Goal: Task Accomplishment & Management: Manage account settings

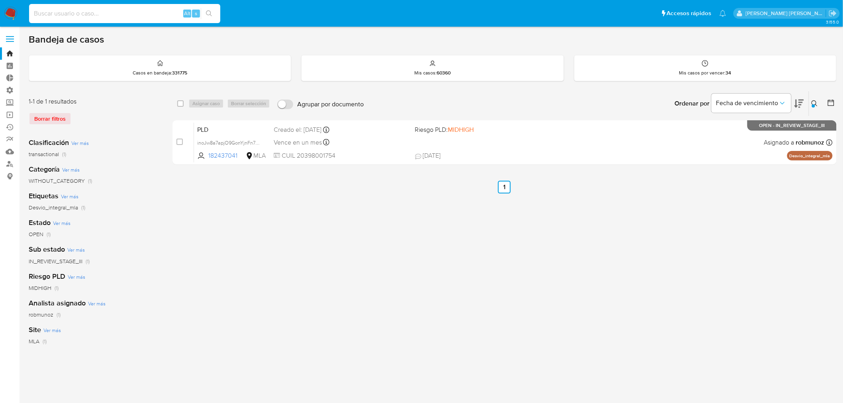
click at [117, 15] on input at bounding box center [124, 13] width 191 height 10
type input "krKMrepp6WbPL8W7LV3dgsgO"
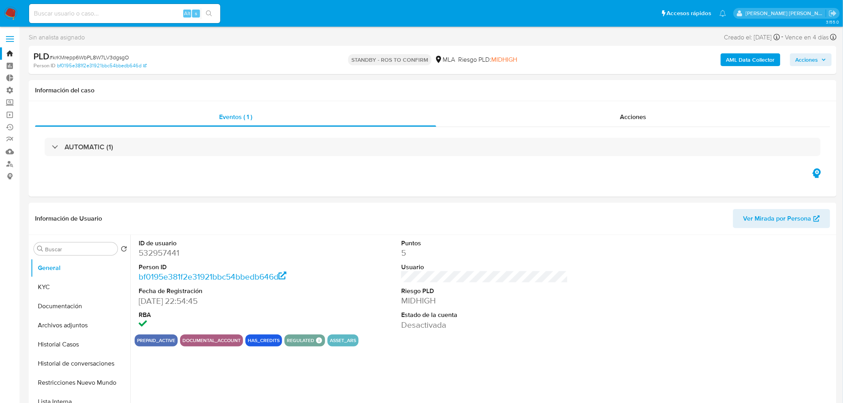
select select "10"
click at [644, 115] on span "Acciones" at bounding box center [633, 116] width 26 height 9
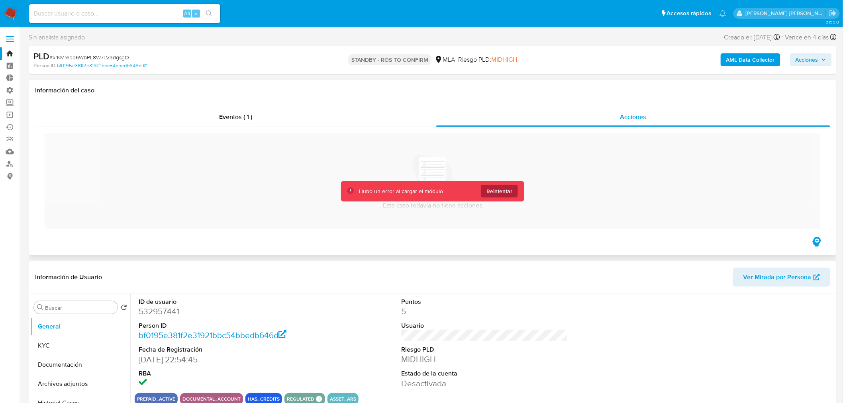
drag, startPoint x: 504, startPoint y: 190, endPoint x: 712, endPoint y: 362, distance: 269.0
click at [507, 191] on span "Reintentar" at bounding box center [499, 191] width 26 height 13
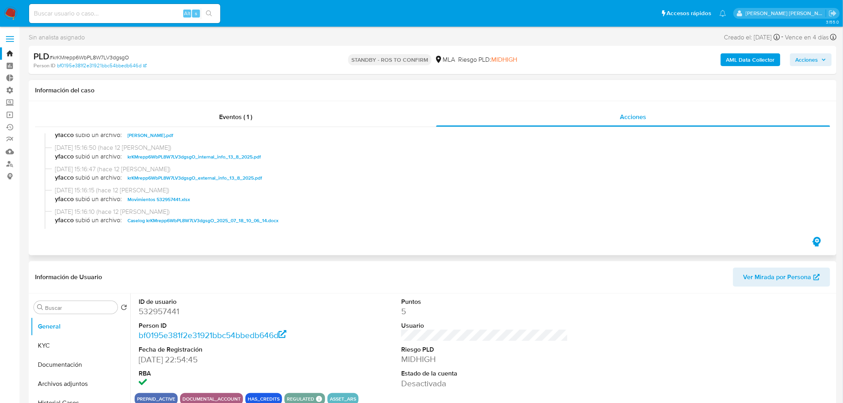
scroll to position [88, 0]
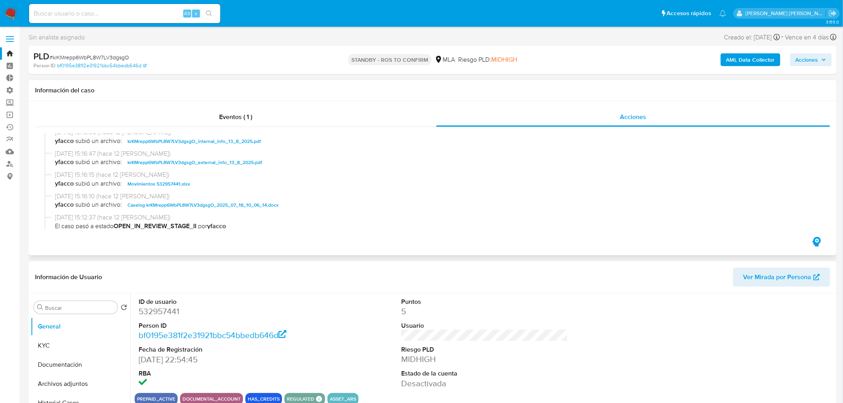
click at [252, 205] on span "Caselog krKMrepp6WbPL8W7LV3dgsgO_2025_07_18_10_06_14.docx" at bounding box center [202, 205] width 151 height 10
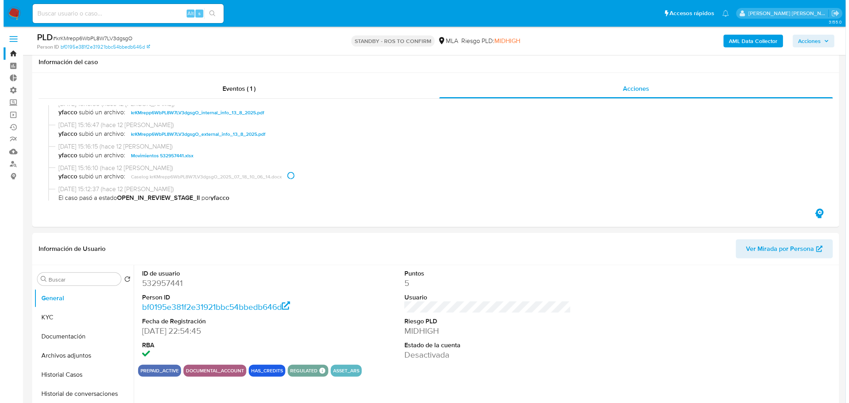
scroll to position [133, 0]
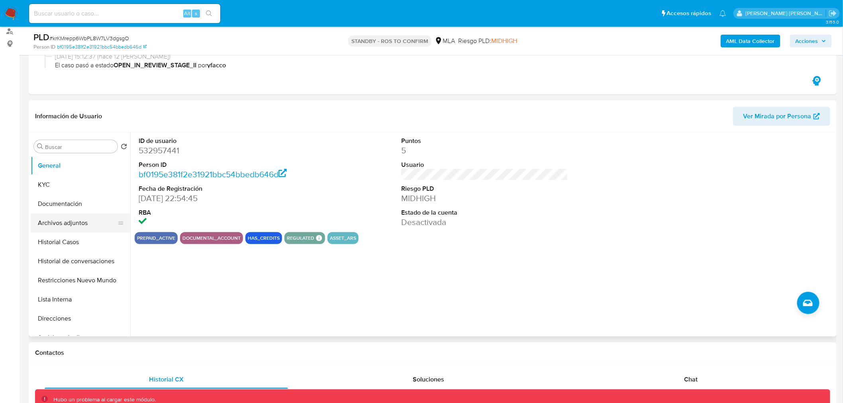
click at [66, 228] on button "Archivos adjuntos" at bounding box center [77, 222] width 93 height 19
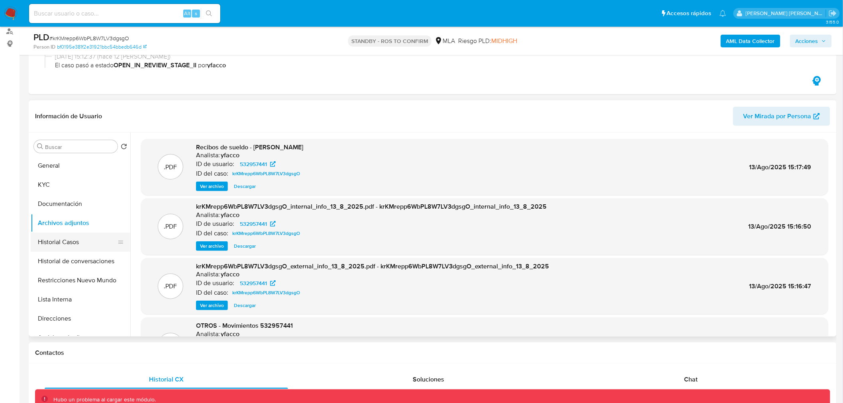
click at [77, 248] on button "Historial Casos" at bounding box center [77, 242] width 93 height 19
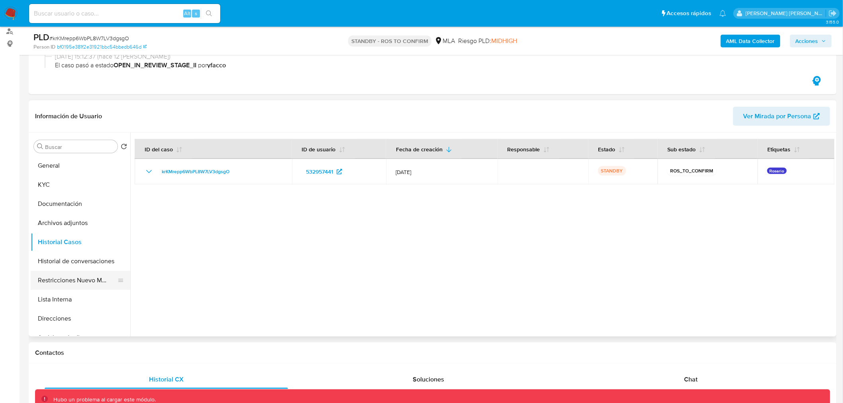
click at [60, 277] on button "Restricciones Nuevo Mundo" at bounding box center [77, 280] width 93 height 19
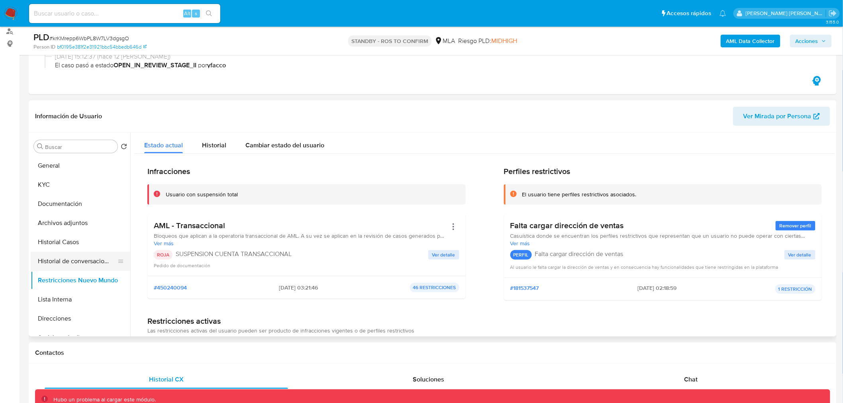
click at [86, 260] on button "Historial de conversaciones" at bounding box center [77, 261] width 93 height 19
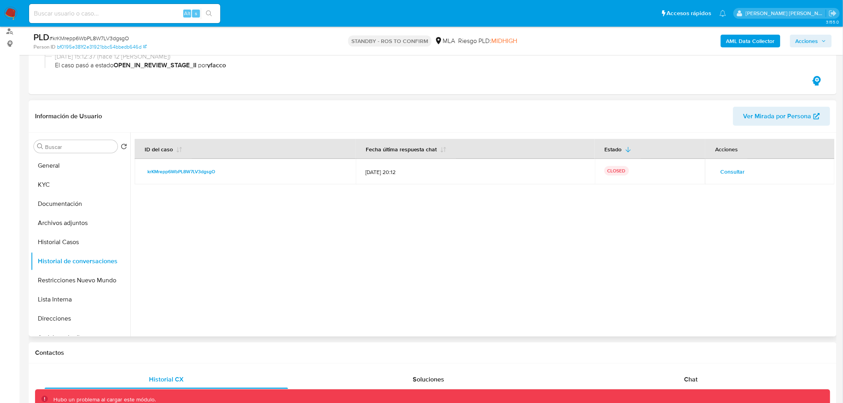
click at [738, 170] on span "Consultar" at bounding box center [732, 171] width 24 height 11
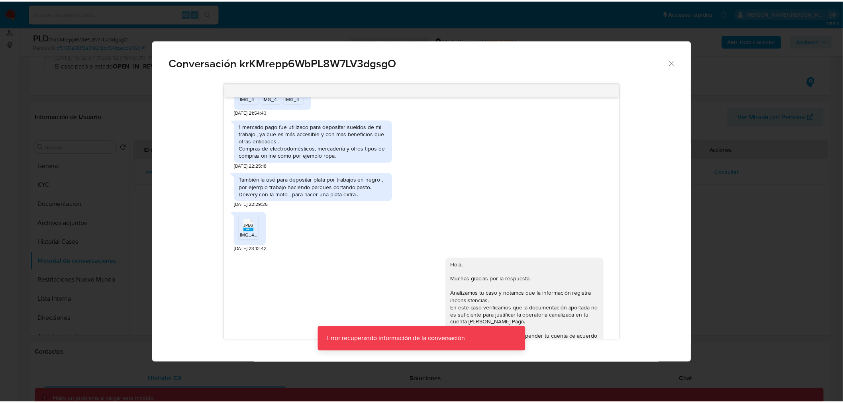
scroll to position [452, 0]
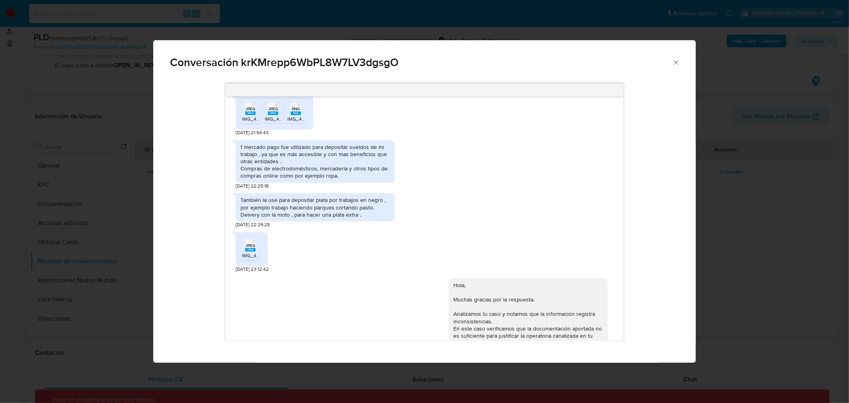
click at [762, 251] on div "Conversación krKMrepp6WbPL8W7LV3dgsgO 17/07/2025 19:58:42 JPEG JPEG IMG_4402.jp…" at bounding box center [424, 201] width 849 height 403
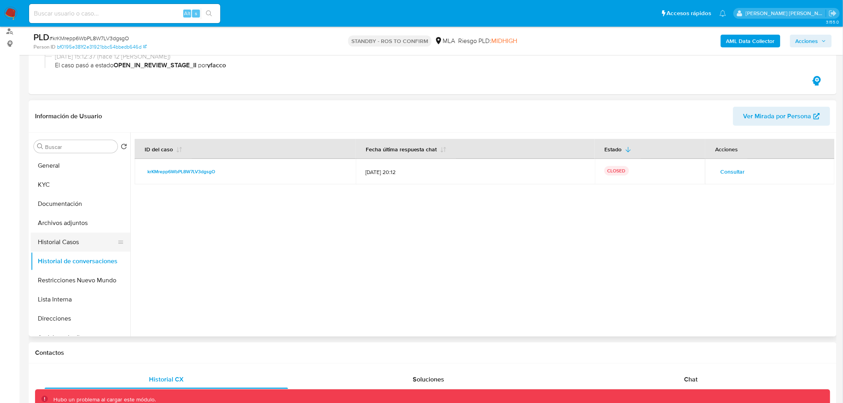
click at [69, 236] on button "Historial Casos" at bounding box center [77, 242] width 93 height 19
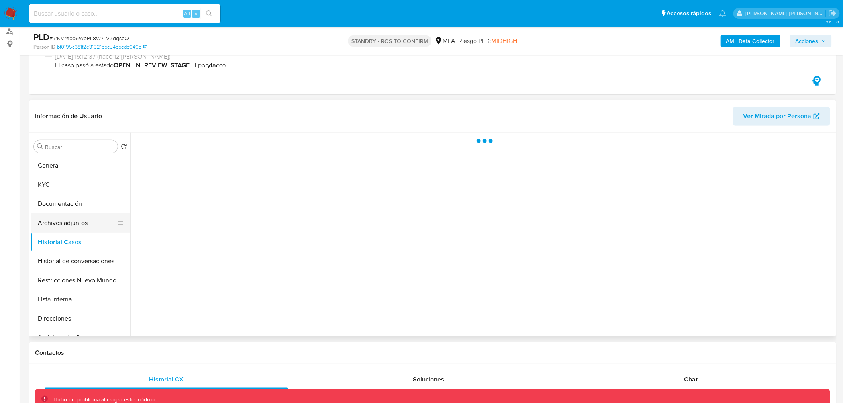
click at [65, 227] on button "Archivos adjuntos" at bounding box center [77, 222] width 93 height 19
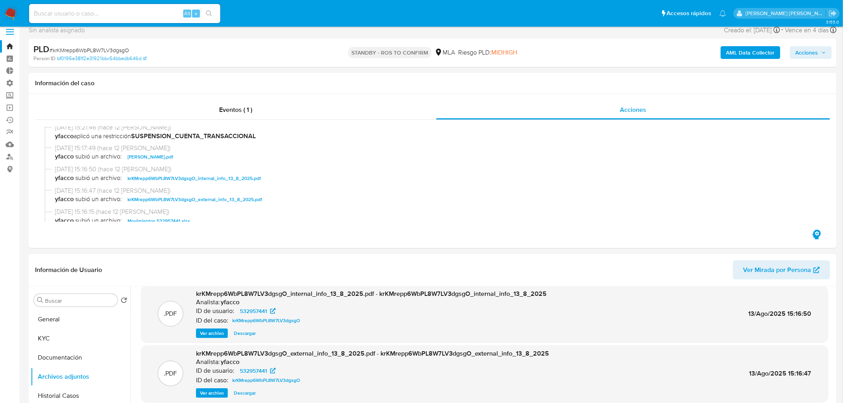
scroll to position [88, 0]
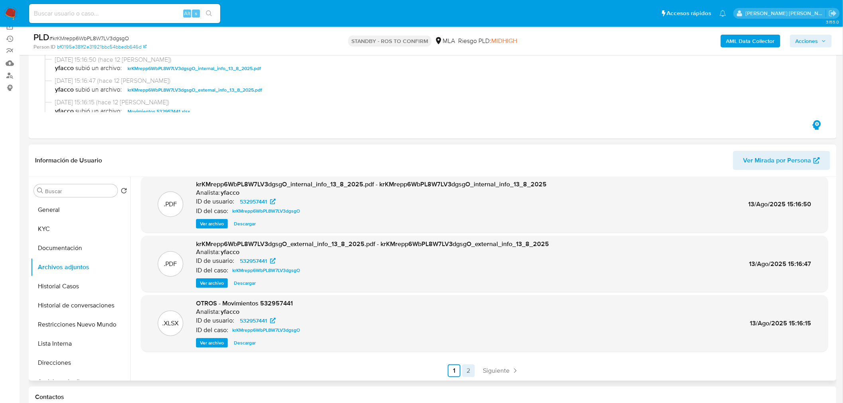
click at [465, 371] on link "2" at bounding box center [468, 370] width 13 height 13
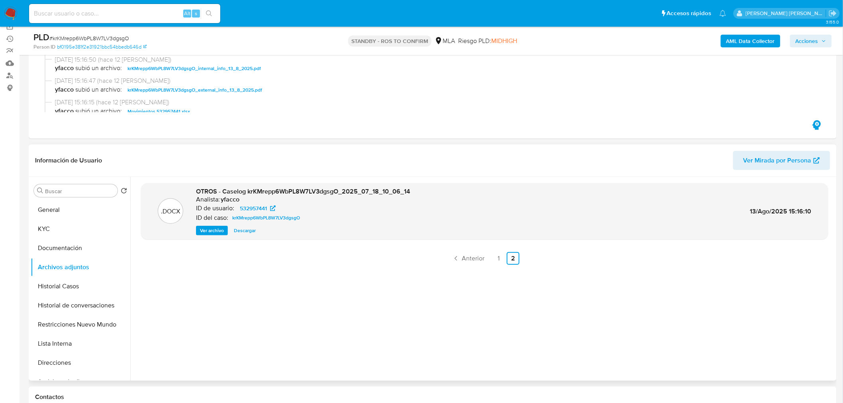
click at [242, 233] on span "Descargar" at bounding box center [245, 231] width 22 height 8
click at [107, 37] on span "# krKMrepp6WbPL8W7LV3dgsgO" at bounding box center [89, 38] width 80 height 8
copy span "krKMrepp6WbPL8W7LV3dgsgO"
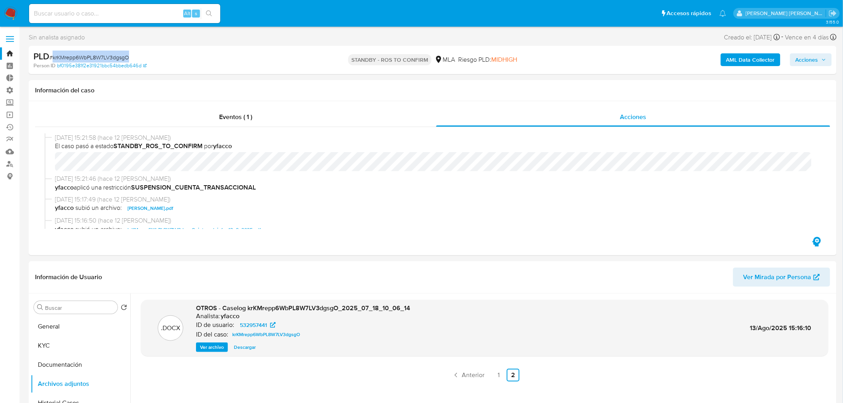
click at [10, 49] on link "Bandeja" at bounding box center [47, 53] width 95 height 12
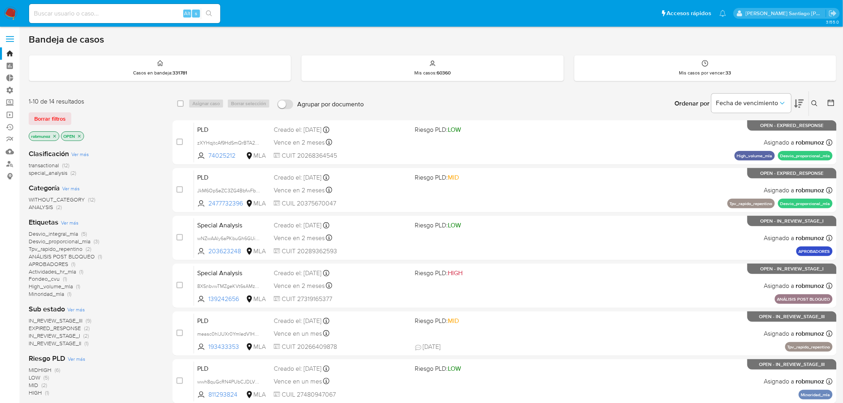
click at [819, 100] on button at bounding box center [815, 104] width 13 height 10
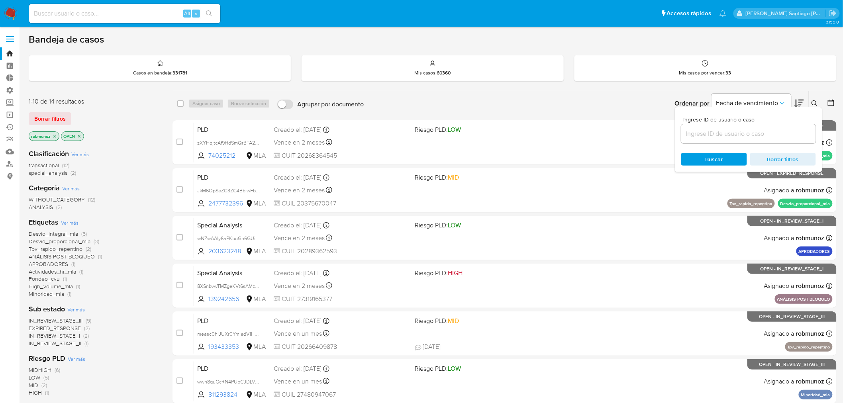
click at [754, 132] on input at bounding box center [748, 134] width 135 height 10
type input "krKMrepp6WbPL8W7LV3dgsgO"
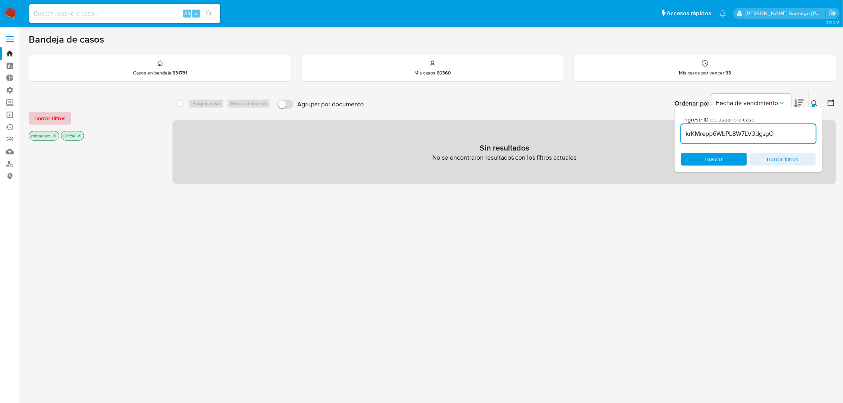
click at [50, 119] on span "Borrar filtros" at bounding box center [49, 118] width 31 height 11
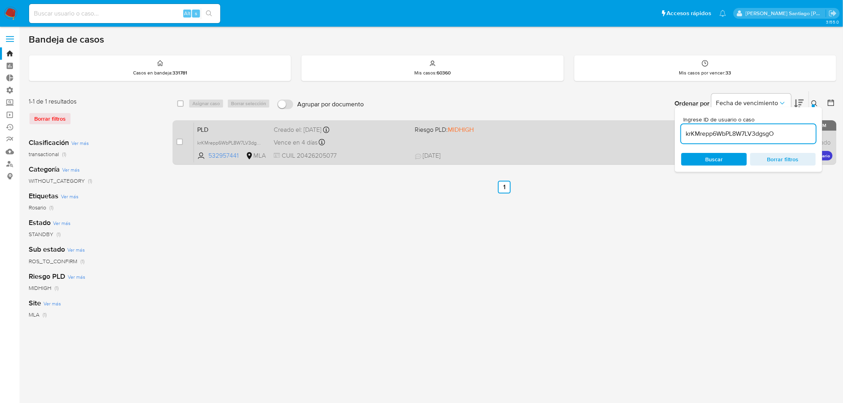
click at [514, 157] on span "17/07/2025 17/07/2025 20:12" at bounding box center [553, 155] width 276 height 9
click at [173, 137] on div "case-item-checkbox No es posible asignar el caso PLD krKMrepp6WbPL8W7LV3dgsgO 5…" at bounding box center [504, 142] width 664 height 45
click at [176, 139] on div "case-item-checkbox No es posible asignar el caso PLD krKMrepp6WbPL8W7LV3dgsgO 5…" at bounding box center [504, 142] width 664 height 45
click at [177, 141] on input "checkbox" at bounding box center [179, 142] width 6 height 6
checkbox input "true"
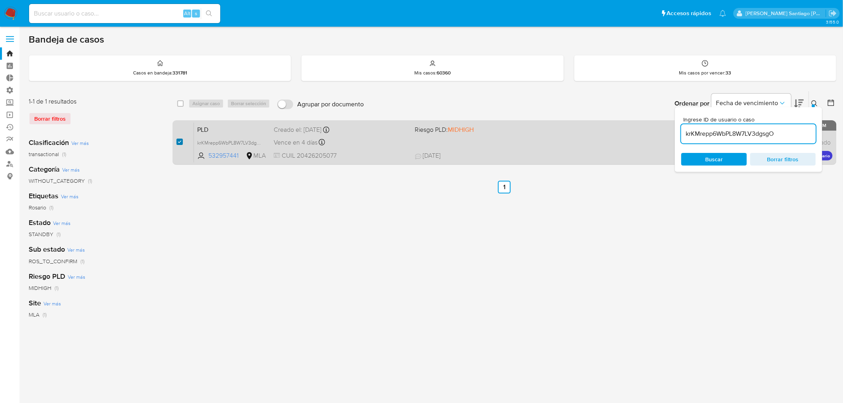
checkbox input "true"
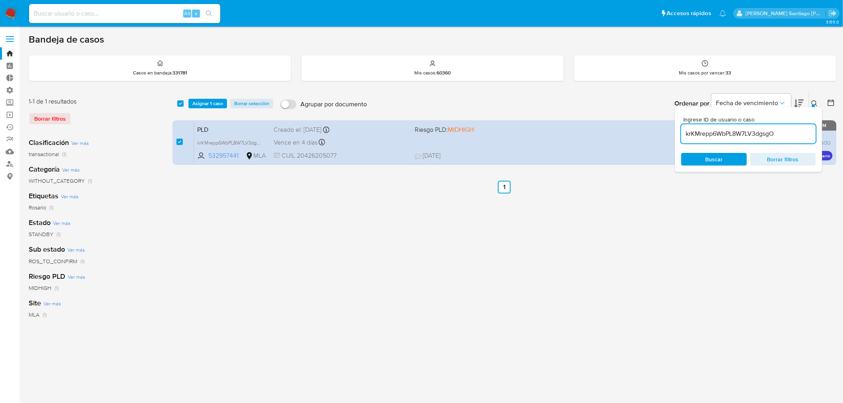
click at [212, 92] on div "select-all-cases-checkbox Asignar 1 caso Borrar selección Agrupar por documento…" at bounding box center [504, 103] width 664 height 25
click at [217, 107] on span "Asignar 1 caso" at bounding box center [207, 104] width 31 height 8
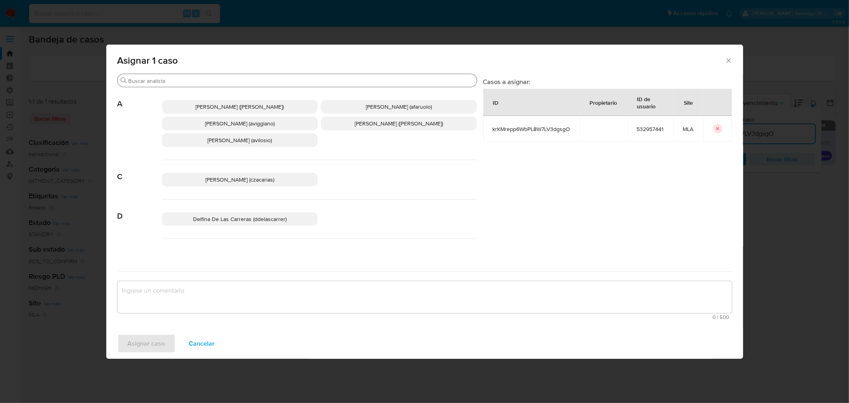
click at [202, 76] on div "Buscar" at bounding box center [297, 80] width 360 height 13
click at [205, 81] on input "Buscar" at bounding box center [301, 80] width 345 height 7
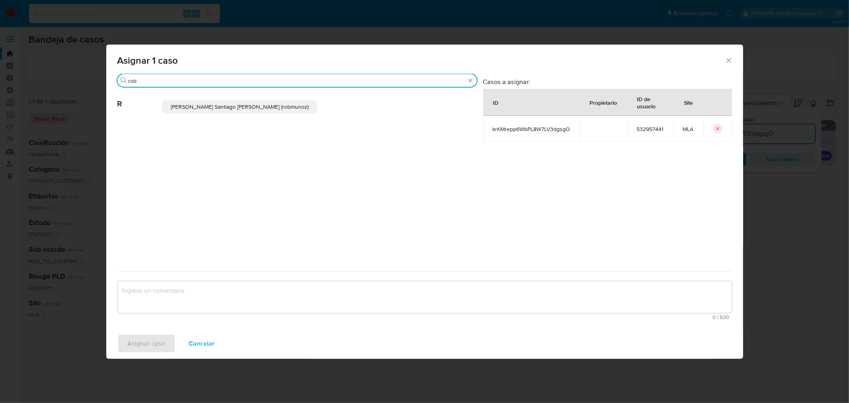
type input "rob"
click at [205, 102] on p "Roberto Santiago Munoz (robmunoz)" at bounding box center [240, 107] width 156 height 14
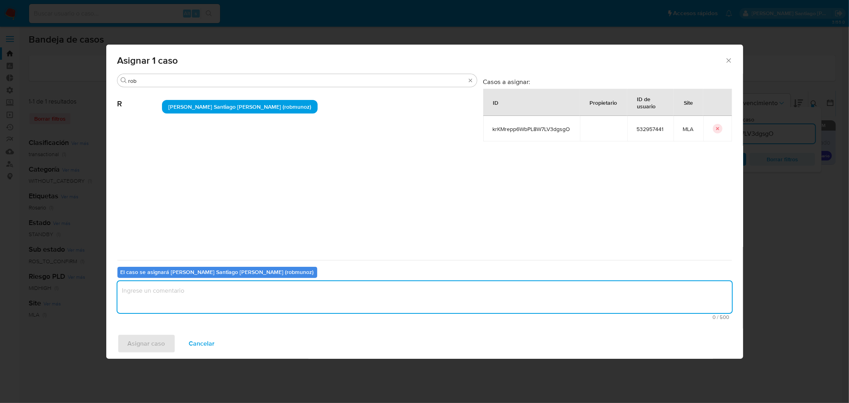
click at [198, 299] on textarea "assign-modal" at bounding box center [424, 297] width 615 height 32
click at [134, 348] on span "Asignar caso" at bounding box center [146, 344] width 37 height 18
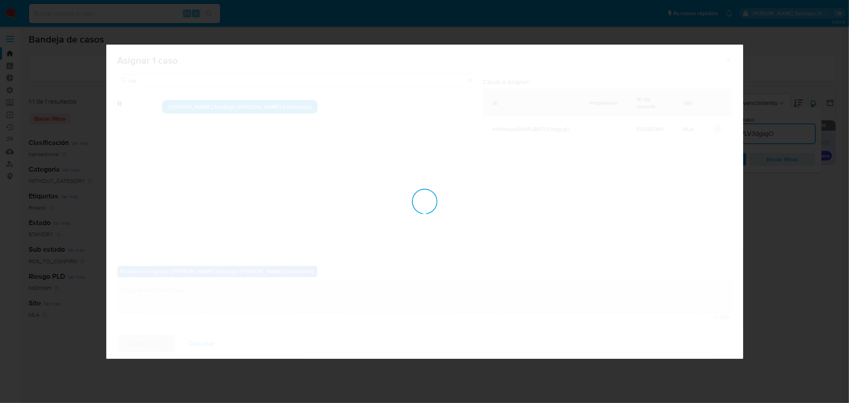
checkbox input "false"
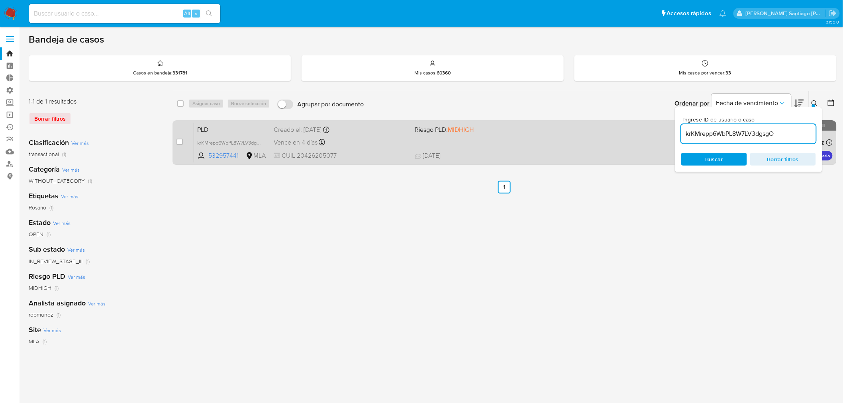
click at [619, 146] on div "PLD krKMrepp6WbPL8W7LV3dgsgO 532957441 MLA Riesgo PLD: MIDHIGH Creado el: 12/07…" at bounding box center [513, 142] width 638 height 40
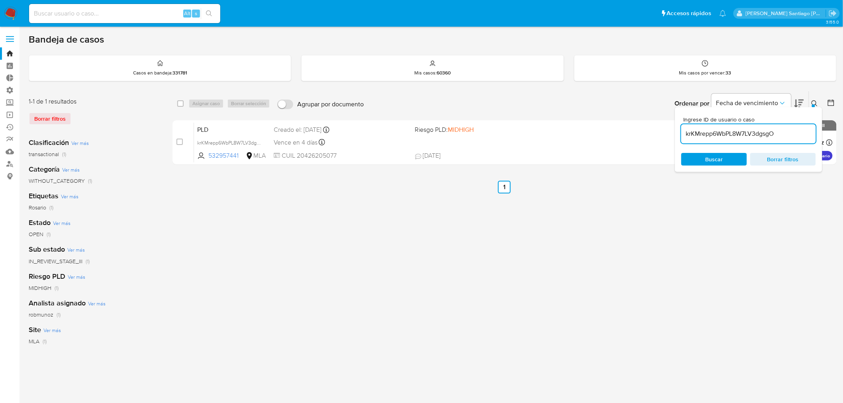
click at [810, 102] on button at bounding box center [815, 104] width 13 height 10
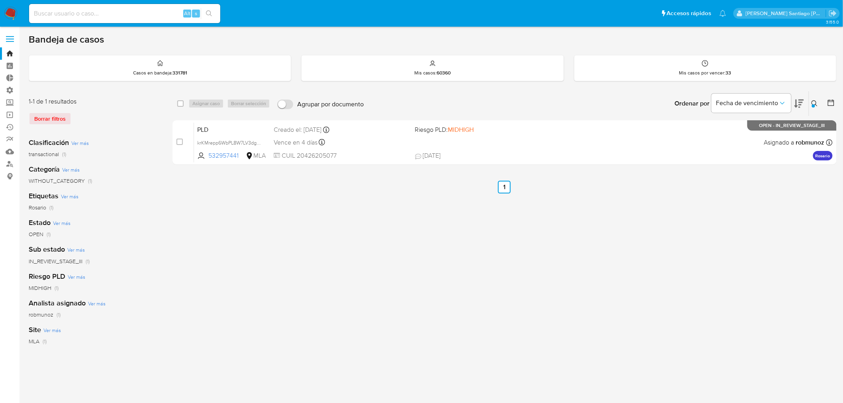
click at [814, 100] on icon at bounding box center [814, 103] width 6 height 6
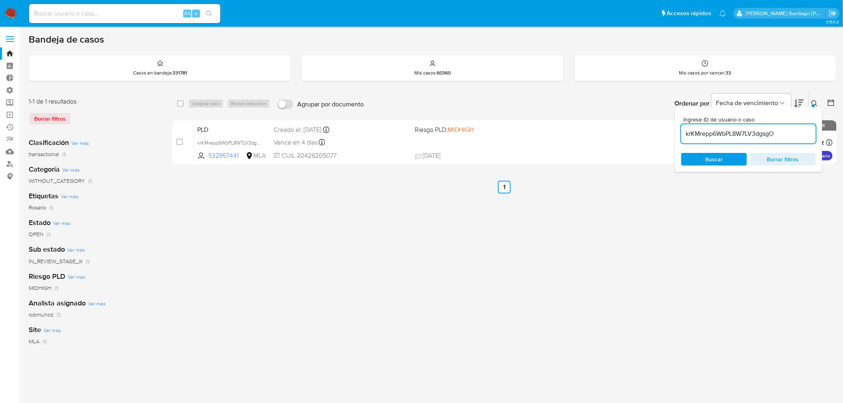
click at [790, 133] on input "krKMrepp6WbPL8W7LV3dgsgO" at bounding box center [748, 134] width 135 height 10
type input "sSUC9TJZdV8T9v35kASJfJtC"
click at [815, 105] on div "Ingrese ID de usuario o caso sSUC9TJZdV8T9v35kASJfJtC Buscar Borrar filtros" at bounding box center [815, 103] width 14 height 25
click at [816, 99] on button at bounding box center [815, 104] width 13 height 10
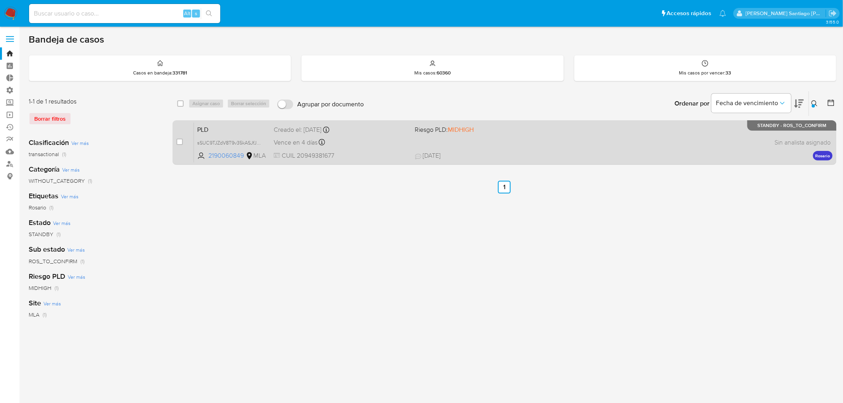
click at [174, 141] on div "case-item-checkbox No es posible asignar el caso PLD sSUC9TJZdV8T9v35kASJfJtC 2…" at bounding box center [504, 142] width 664 height 45
click at [176, 141] on input "checkbox" at bounding box center [179, 142] width 6 height 6
checkbox input "true"
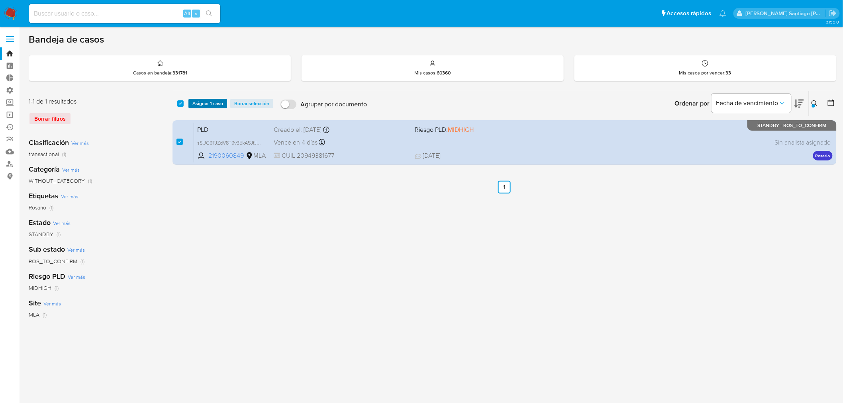
click at [207, 100] on span "Asignar 1 caso" at bounding box center [207, 104] width 31 height 8
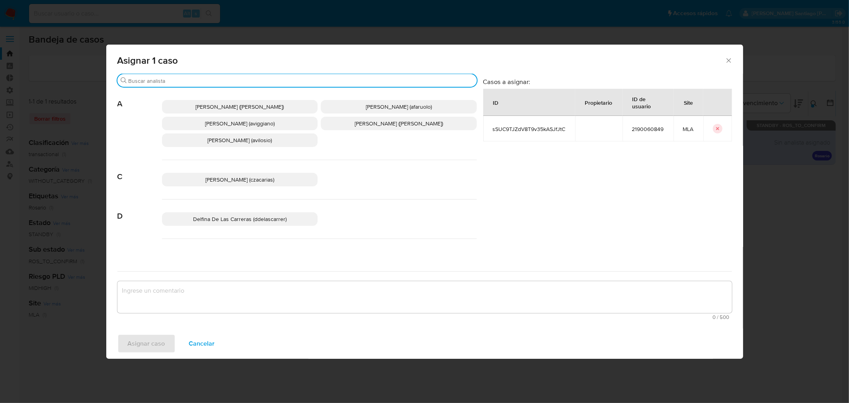
click at [211, 81] on input "Buscar" at bounding box center [301, 80] width 345 height 7
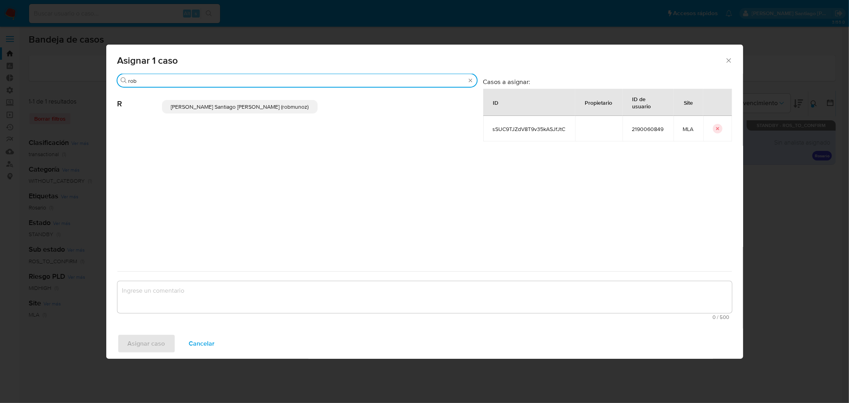
type input "rob"
drag, startPoint x: 228, startPoint y: 104, endPoint x: 230, endPoint y: 174, distance: 70.5
click at [228, 105] on span "Roberto Santiago Munoz (robmunoz)" at bounding box center [240, 107] width 138 height 8
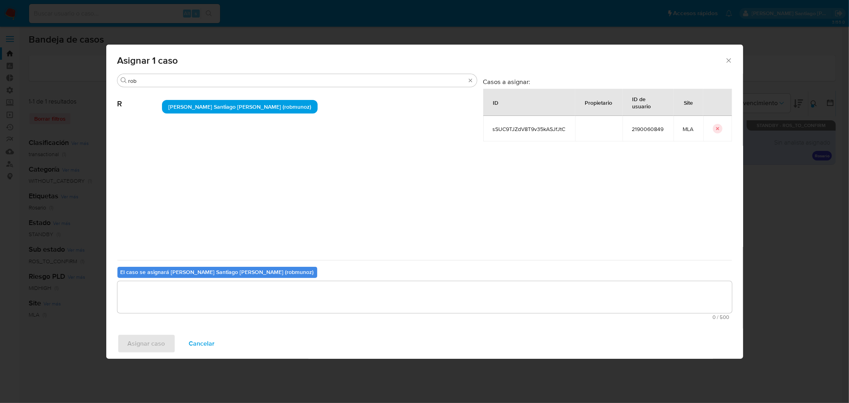
click at [245, 297] on textarea "assign-modal" at bounding box center [424, 297] width 615 height 32
click at [160, 340] on span "Asignar caso" at bounding box center [146, 344] width 37 height 18
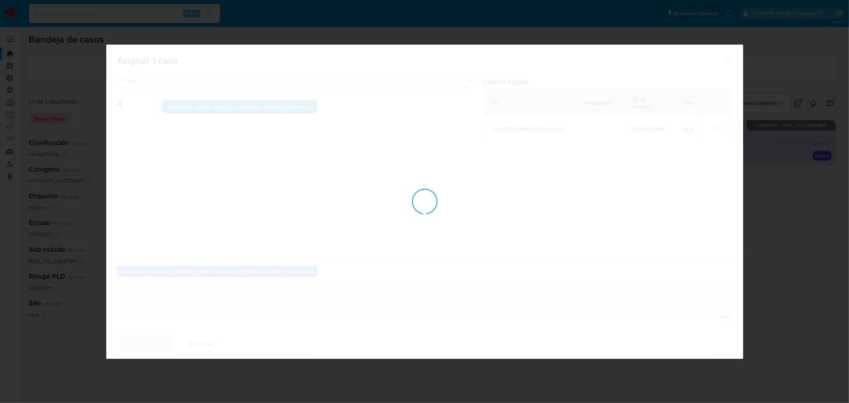
checkbox input "false"
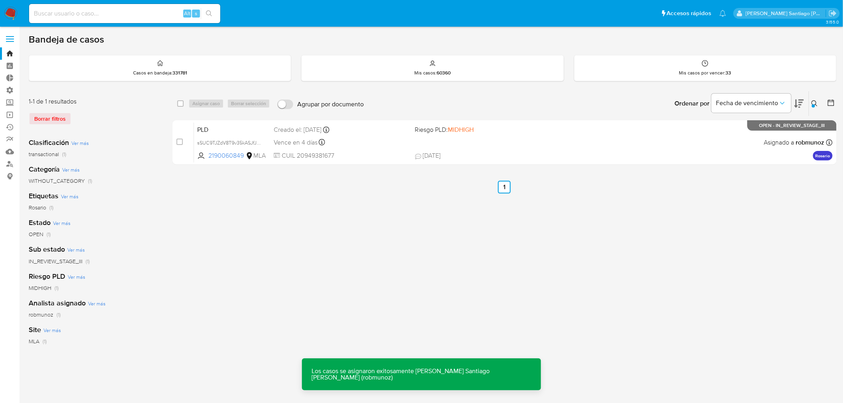
click at [553, 149] on div "PLD sSUC9TJZdV8T9v35kASJfJtC 2190060849 MLA Riesgo PLD: MIDHIGH Creado el: 12/0…" at bounding box center [513, 142] width 638 height 40
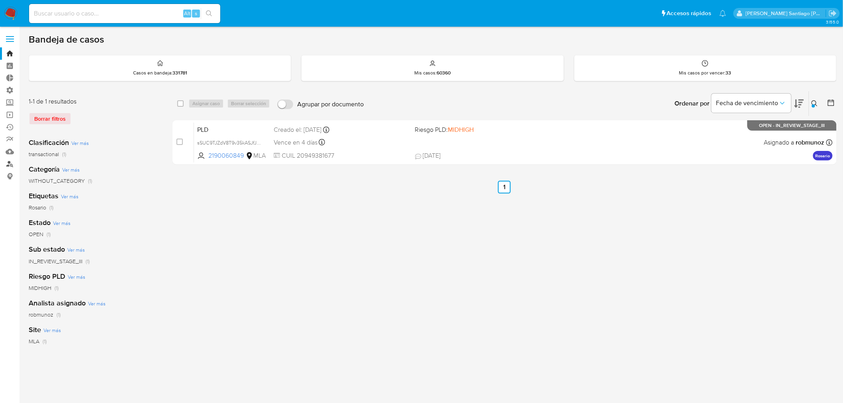
click at [6, 165] on link "Buscador de personas" at bounding box center [47, 164] width 95 height 12
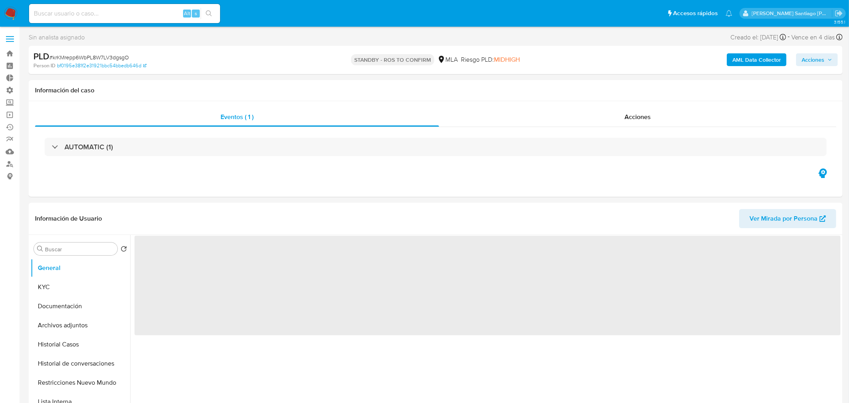
select select "10"
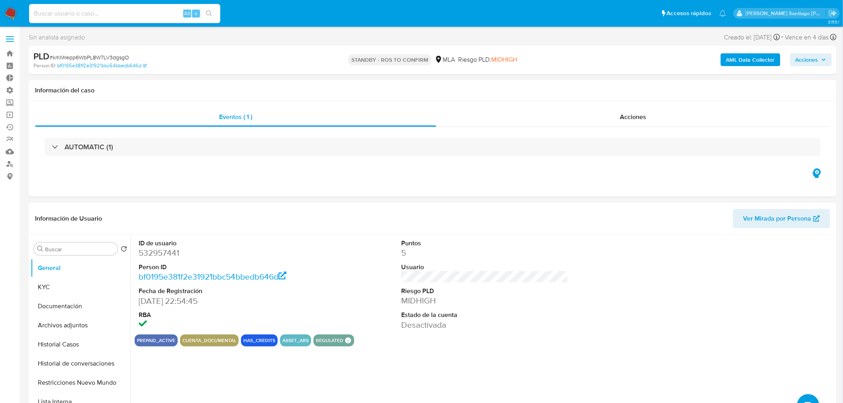
click at [105, 12] on input at bounding box center [124, 13] width 191 height 10
paste input "h49vdSLJLGftvsik7taEMZ1Q"
type input "h49vdSLJLGftvsik7taEMZ1Q"
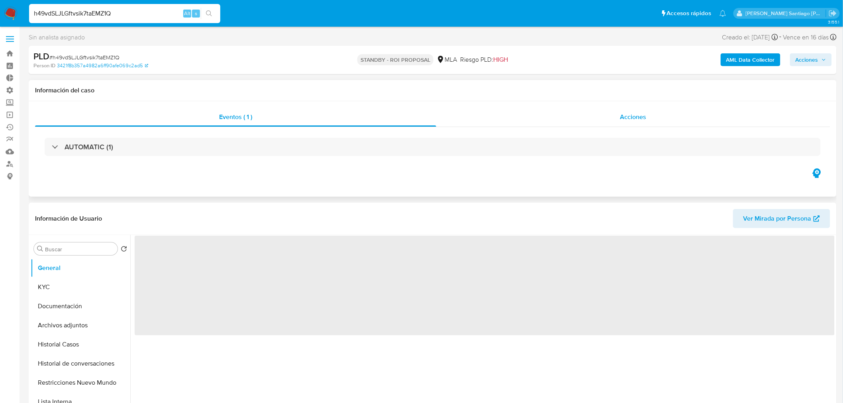
click at [592, 121] on div "Acciones" at bounding box center [633, 117] width 394 height 19
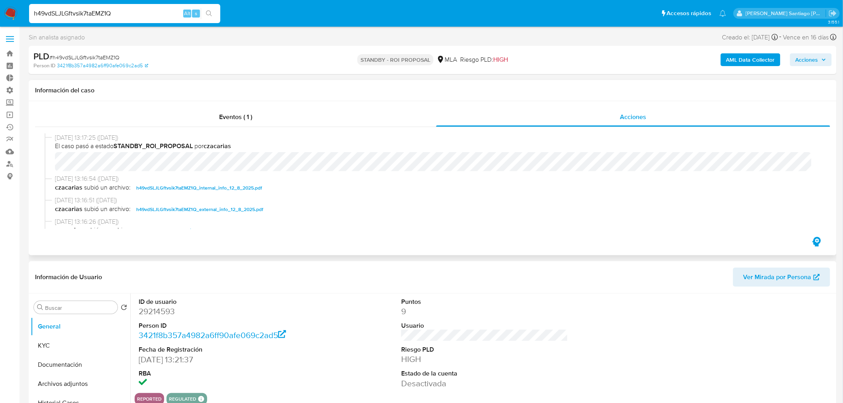
select select "10"
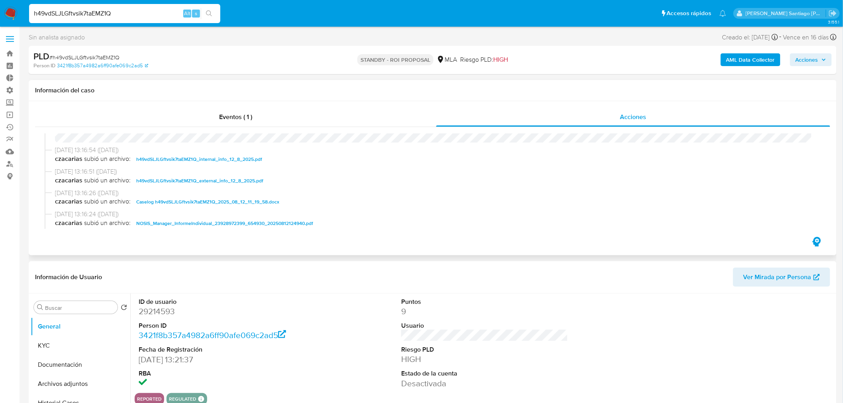
scroll to position [44, 0]
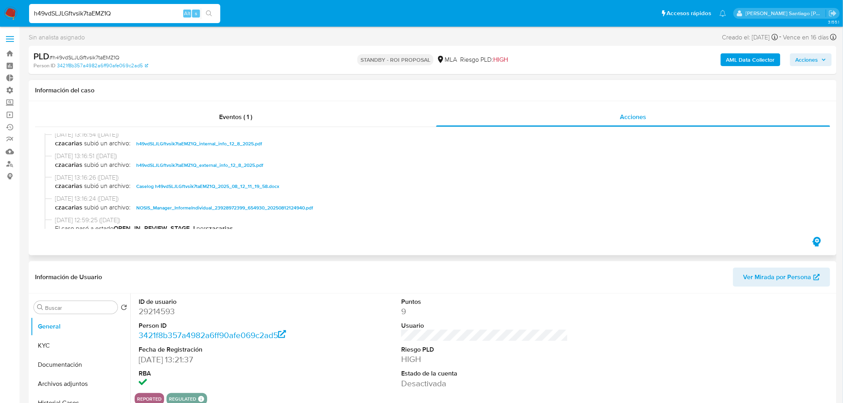
click at [272, 188] on span "Caselog h49vdSLJLGftvsik7taEMZ1Q_2025_08_12_11_19_58.docx" at bounding box center [207, 187] width 143 height 10
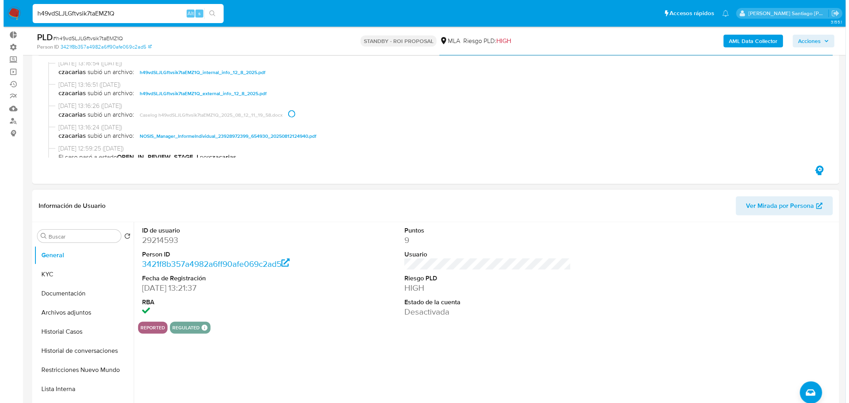
scroll to position [88, 0]
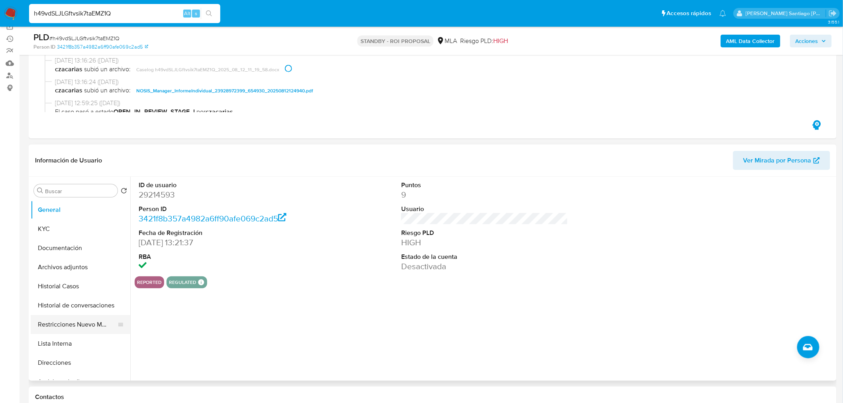
click at [55, 317] on button "Restricciones Nuevo Mundo" at bounding box center [77, 324] width 93 height 19
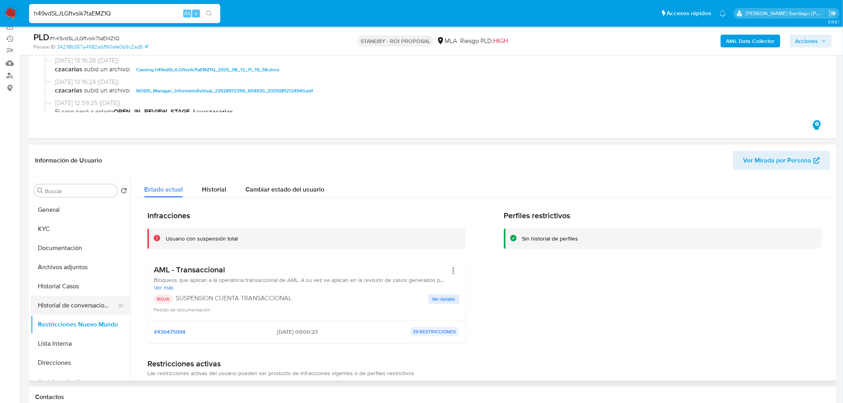
click at [71, 301] on button "Historial de conversaciones" at bounding box center [77, 305] width 93 height 19
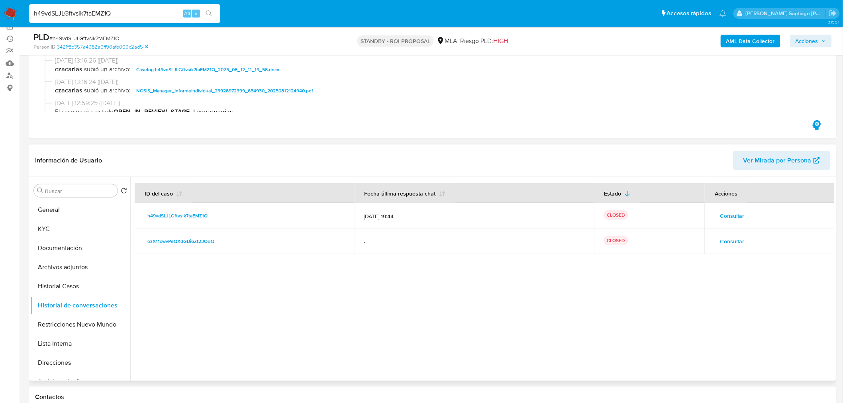
click at [724, 211] on span "Consultar" at bounding box center [732, 215] width 24 height 11
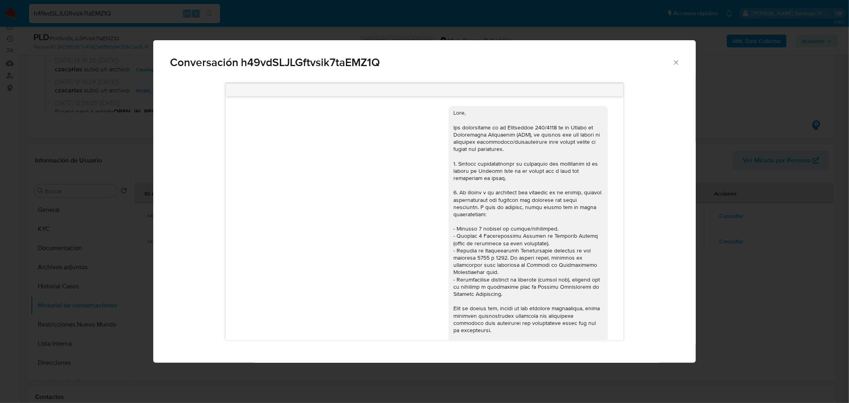
scroll to position [582, 0]
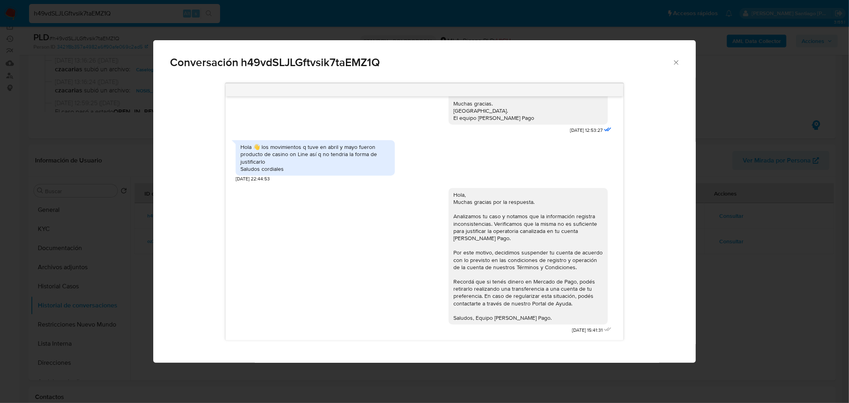
click at [716, 308] on div "Conversación h49vdSLJLGftvsik7taEMZ1Q 18/06/2025 18:04:12 Hola, Esperamos que t…" at bounding box center [424, 201] width 849 height 403
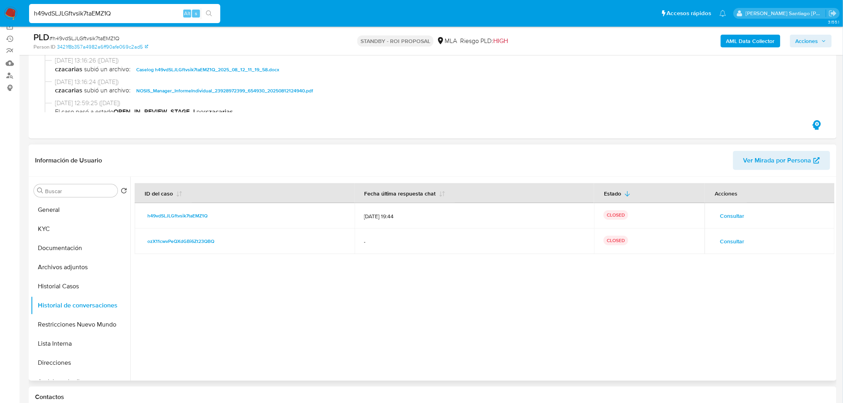
click at [728, 244] on span "Consultar" at bounding box center [732, 241] width 24 height 11
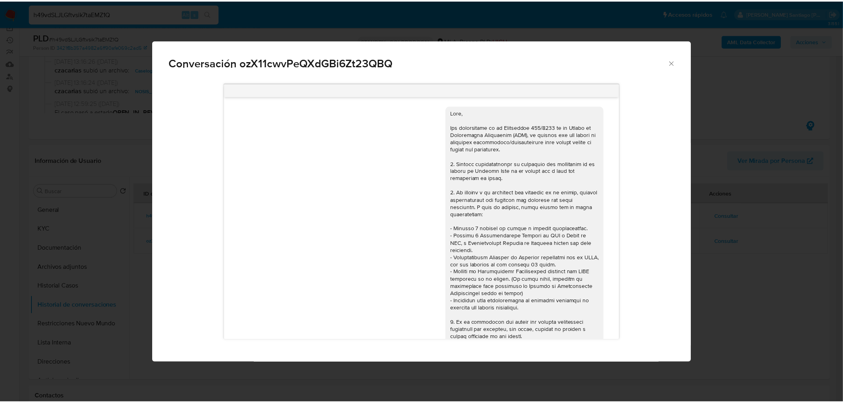
scroll to position [656, 0]
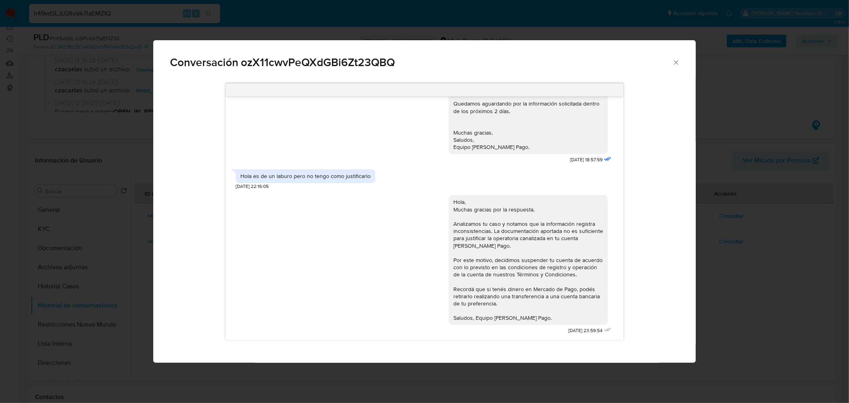
click at [729, 299] on div "Conversación ozX11cwvPeQXdGBi6Zt23QBQ 22/04/2025 14:42:19 JPG JPG melifile13036…" at bounding box center [424, 201] width 849 height 403
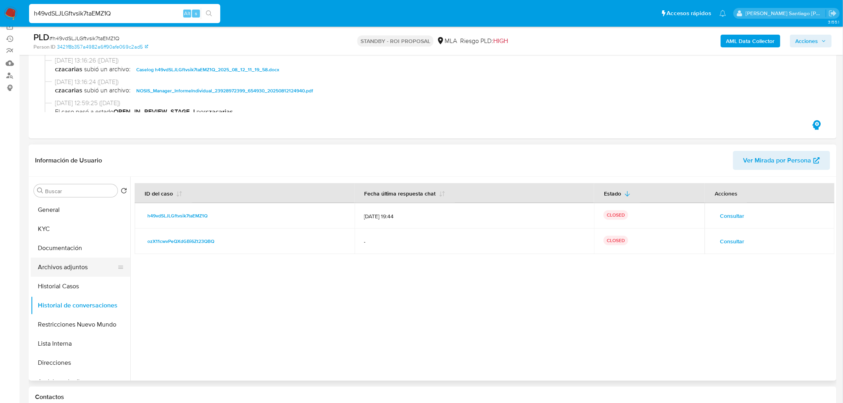
click at [54, 268] on button "Archivos adjuntos" at bounding box center [77, 267] width 93 height 19
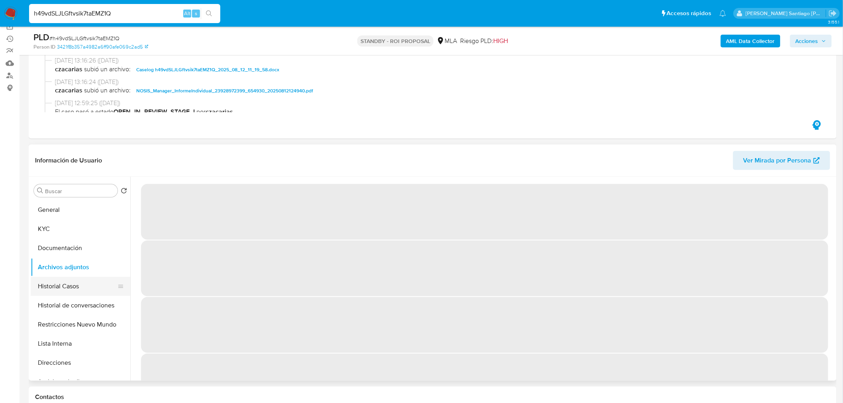
click at [93, 288] on button "Historial Casos" at bounding box center [77, 286] width 93 height 19
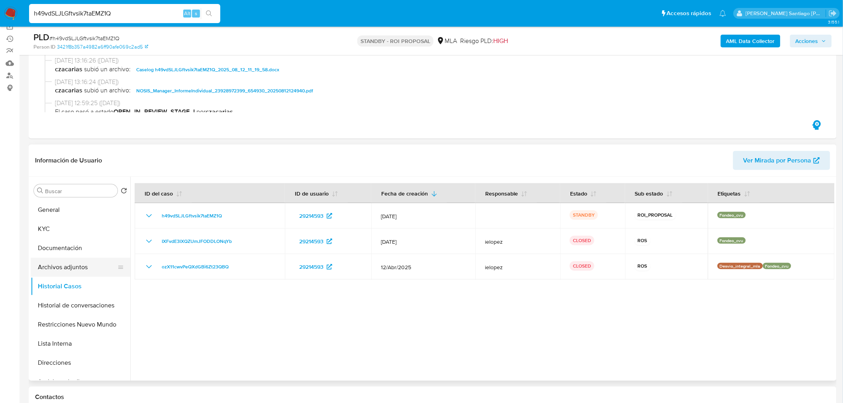
click at [80, 267] on button "Archivos adjuntos" at bounding box center [77, 267] width 93 height 19
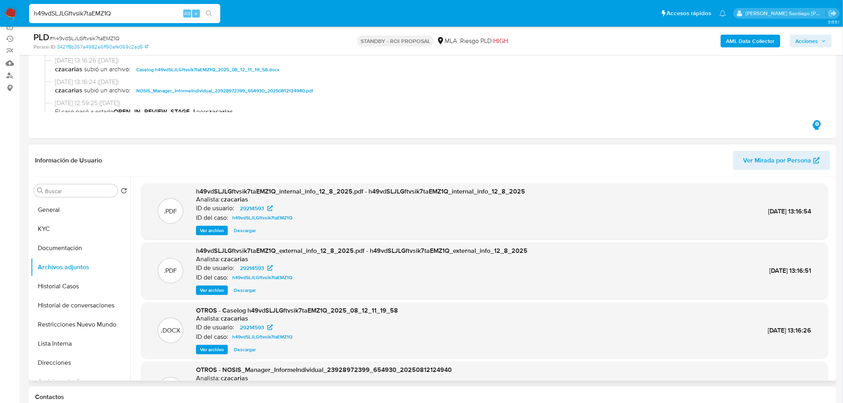
click at [244, 351] on span "Descargar" at bounding box center [245, 350] width 22 height 8
click at [162, 8] on input "h49vdSLJLGftvsik7taEMZ1Q" at bounding box center [124, 13] width 191 height 10
paste input "sSUC9TJZdV8T9v35kASJfJtC"
type input "sSUC9TJZdV8T9v35kASJfJtC"
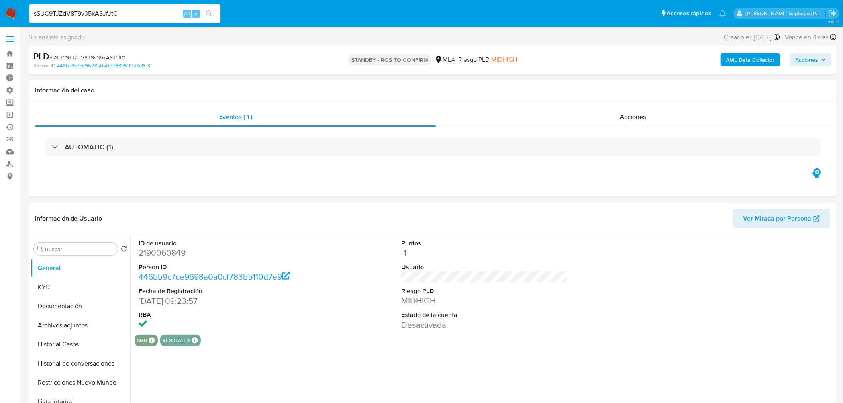
select select "10"
click at [630, 123] on div "Acciones" at bounding box center [633, 117] width 394 height 19
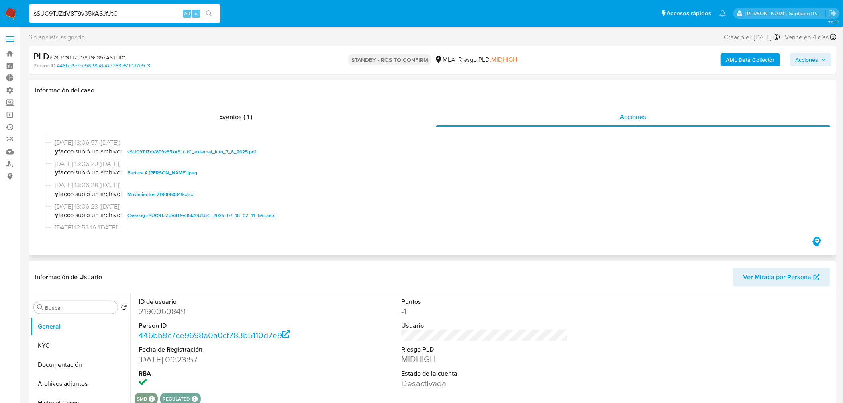
scroll to position [88, 0]
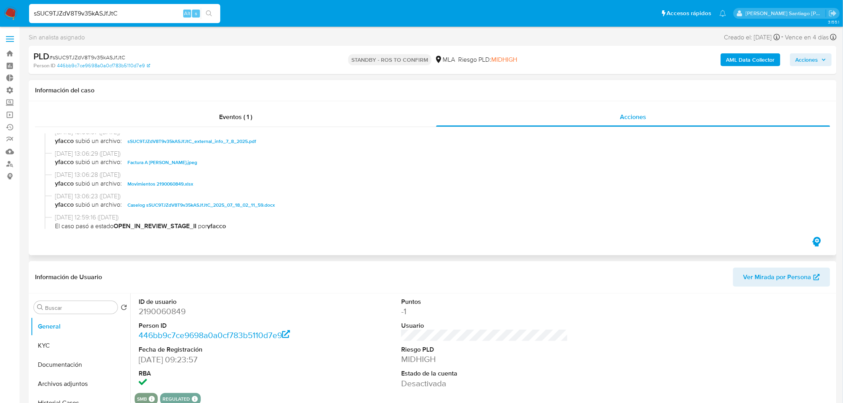
click at [227, 203] on span "Caselog sSUC9TJZdV8T9v35kASJfJtC_2025_07_18_02_11_59.docx" at bounding box center [200, 205] width 147 height 10
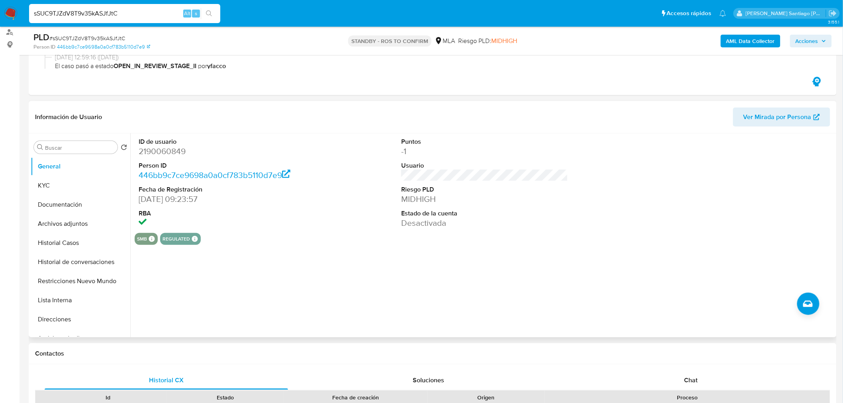
scroll to position [133, 0]
click at [80, 286] on button "Restricciones Nuevo Mundo" at bounding box center [77, 280] width 93 height 19
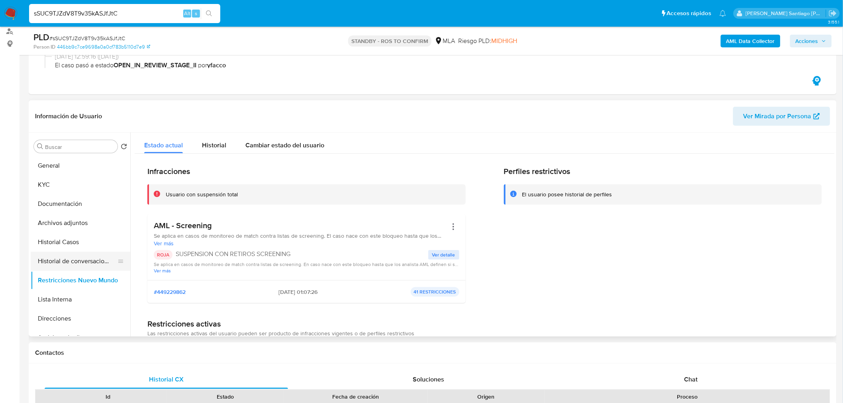
click at [59, 261] on button "Historial de conversaciones" at bounding box center [77, 261] width 93 height 19
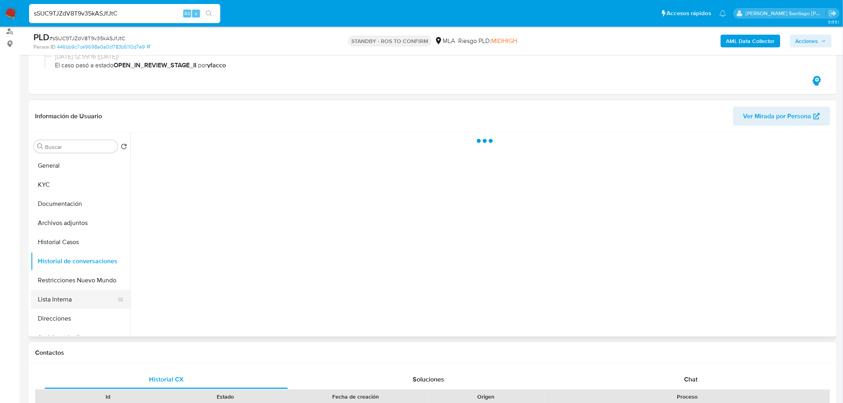
click at [66, 290] on button "Lista Interna" at bounding box center [77, 299] width 93 height 19
click at [66, 279] on button "Restricciones Nuevo Mundo" at bounding box center [77, 280] width 93 height 19
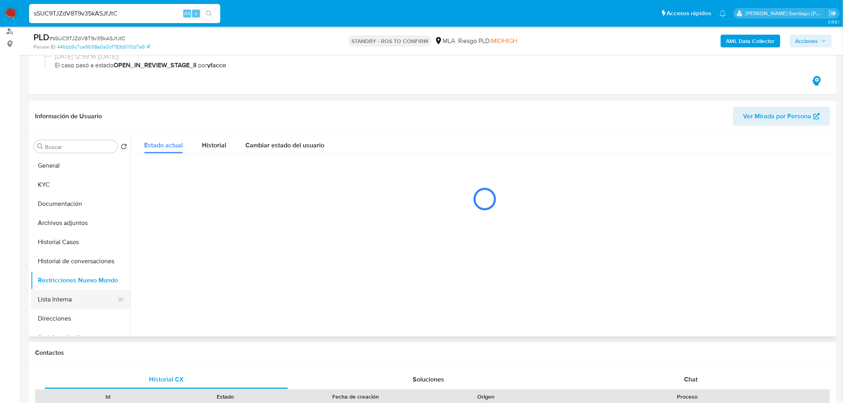
click at [72, 290] on button "Lista Interna" at bounding box center [77, 299] width 93 height 19
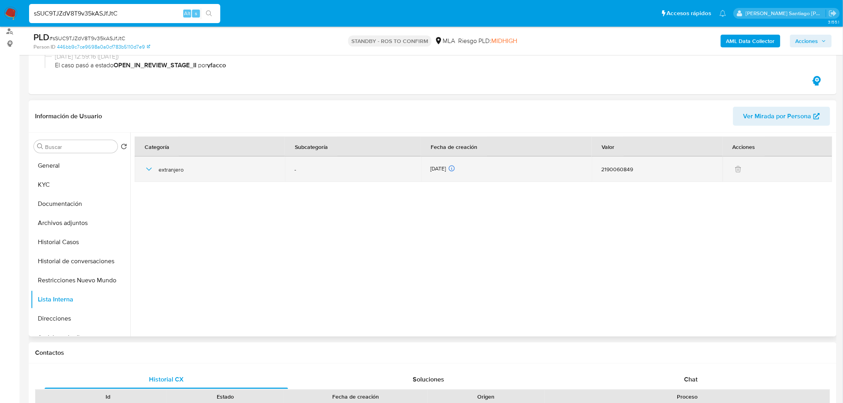
click at [147, 166] on icon "button" at bounding box center [149, 169] width 10 height 10
click at [148, 170] on icon "button" at bounding box center [149, 169] width 10 height 10
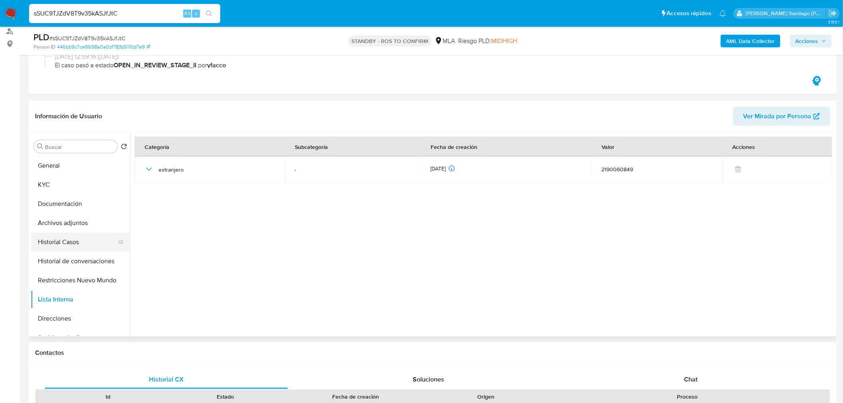
click at [61, 243] on button "Historial Casos" at bounding box center [77, 242] width 93 height 19
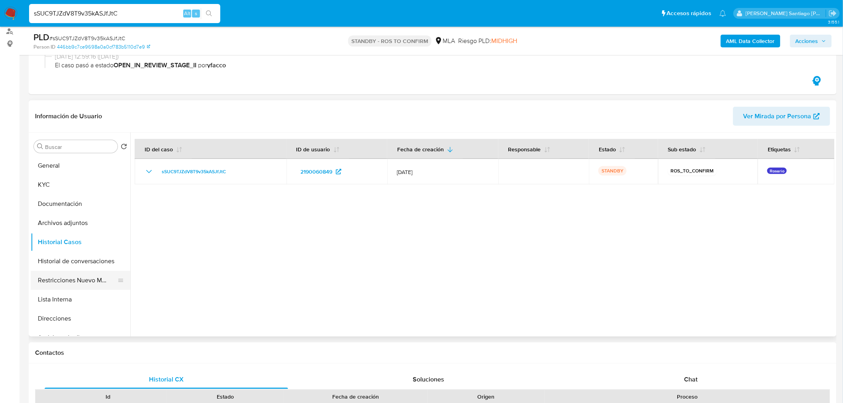
click at [61, 277] on button "Restricciones Nuevo Mundo" at bounding box center [77, 280] width 93 height 19
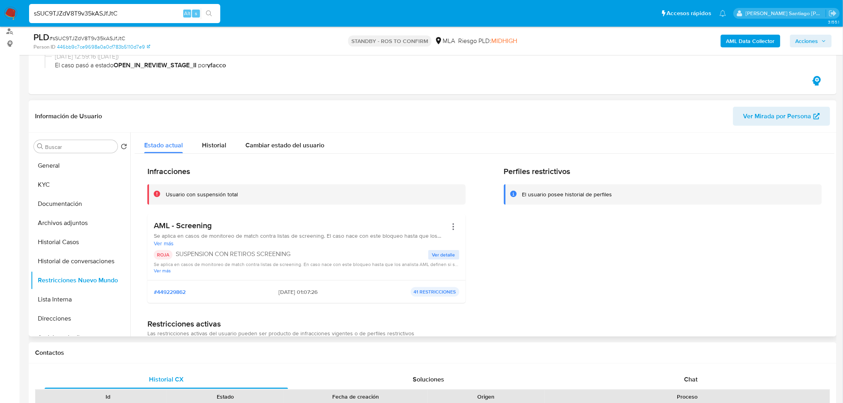
click at [439, 252] on span "Ver detalle" at bounding box center [443, 255] width 23 height 8
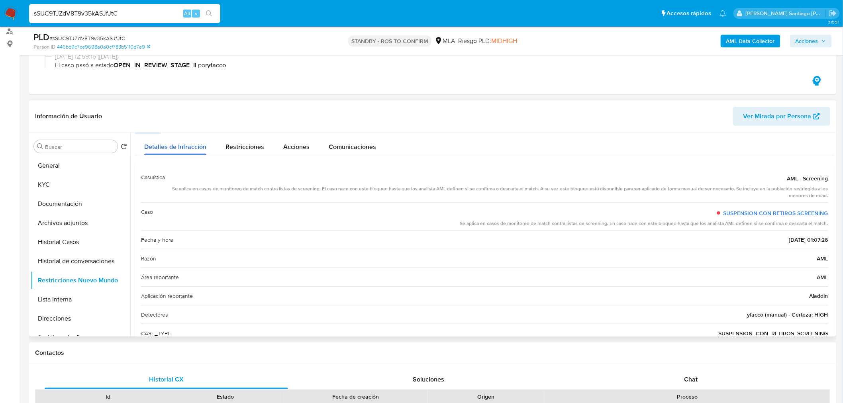
scroll to position [0, 0]
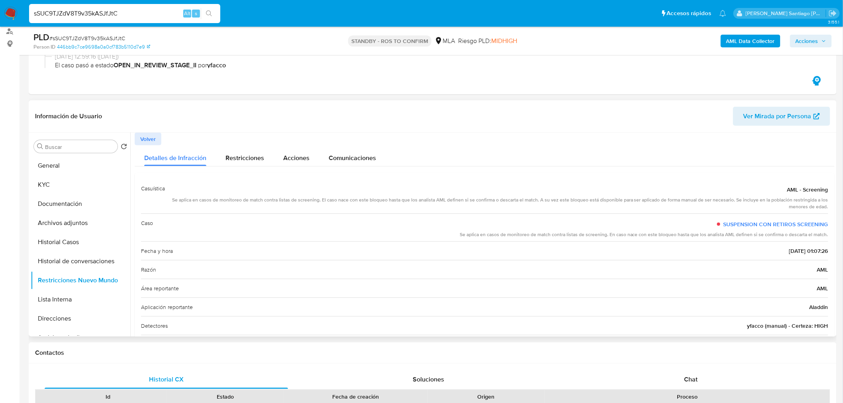
click at [153, 140] on span "Volver" at bounding box center [148, 138] width 16 height 11
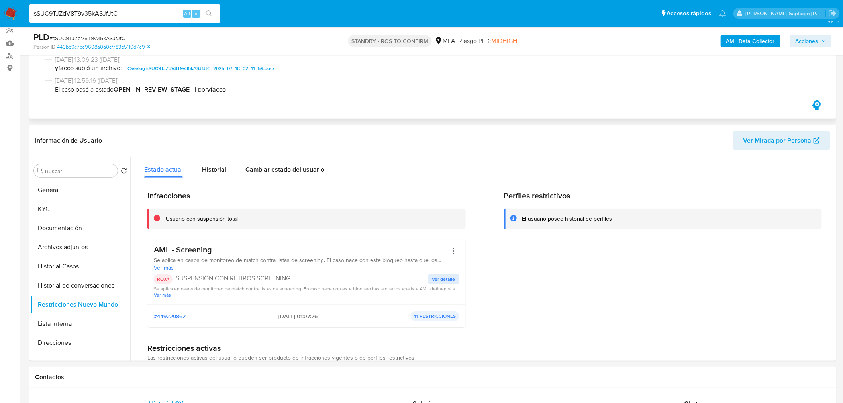
scroll to position [88, 0]
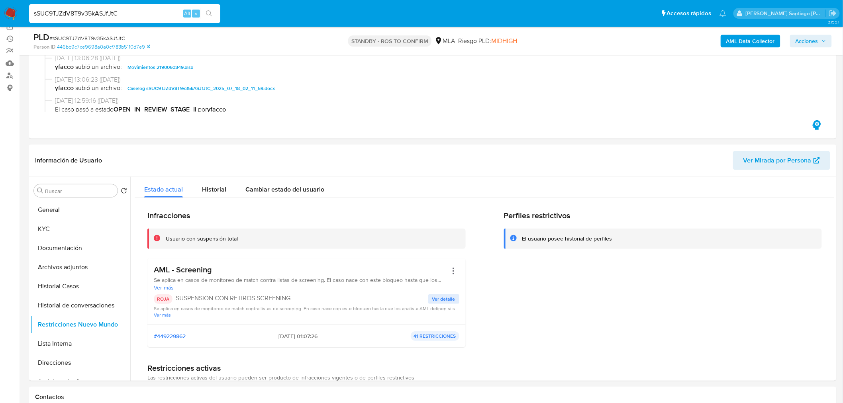
click at [63, 37] on span "# sSUC9TJZdV8T9v35kASJfJtC" at bounding box center [87, 38] width 76 height 8
copy span "sSUC9TJZdV8T9v35kASJfJtC"
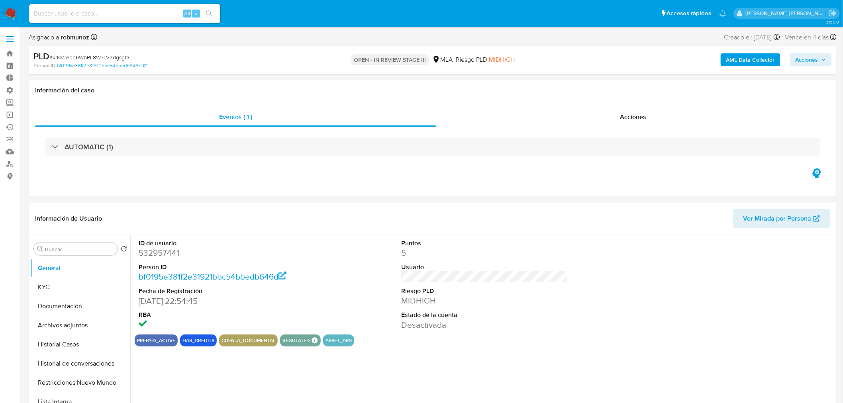
select select "10"
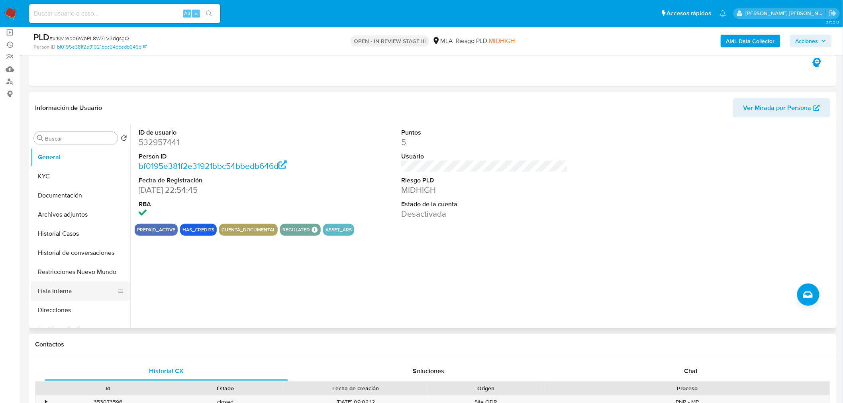
scroll to position [88, 0]
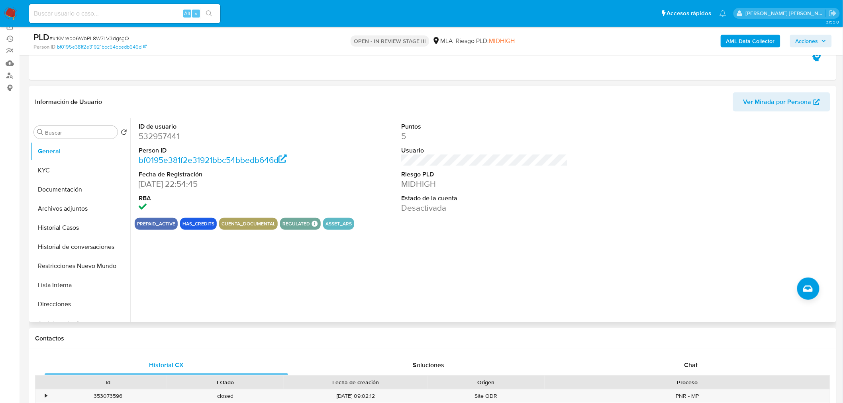
drag, startPoint x: 82, startPoint y: 214, endPoint x: 382, endPoint y: 282, distance: 306.6
click at [82, 214] on button "Archivos adjuntos" at bounding box center [81, 208] width 100 height 19
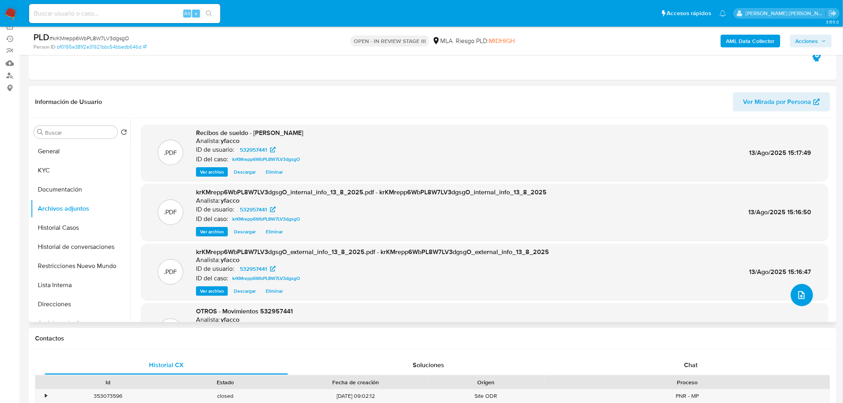
click at [797, 295] on icon "upload-file" at bounding box center [801, 295] width 10 height 10
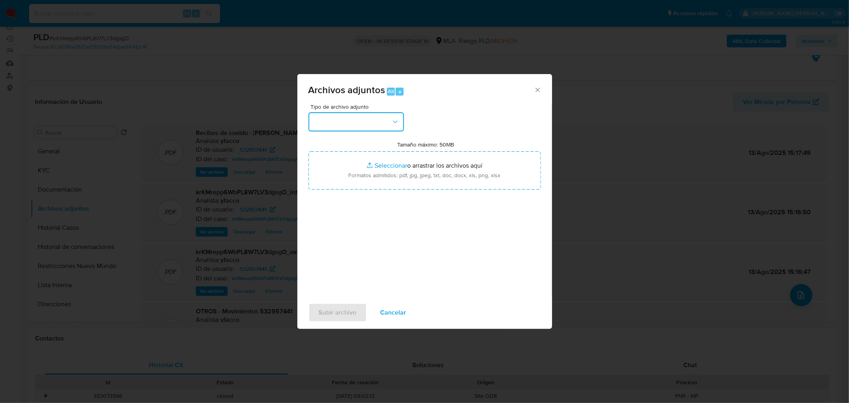
click at [383, 121] on button "button" at bounding box center [357, 121] width 96 height 19
drag, startPoint x: 383, startPoint y: 137, endPoint x: 508, endPoint y: 303, distance: 207.3
click at [383, 139] on div "IDENTIFICACIÓN" at bounding box center [353, 142] width 81 height 19
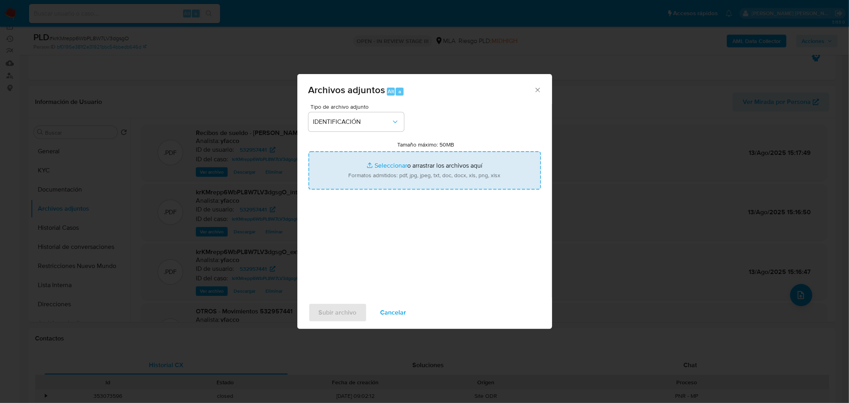
type input "C:\fakepath\Caselog krKMrepp6WbPL8W7LV3dgsgO_2025_07_18_10_06_14 VII.docx"
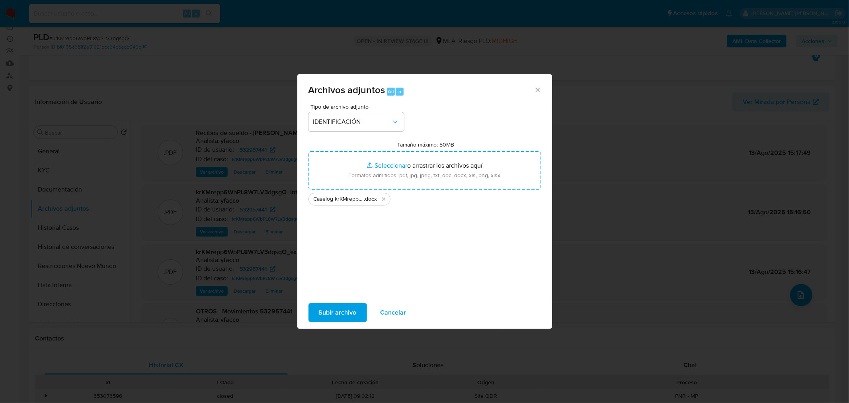
click at [348, 313] on span "Subir archivo" at bounding box center [338, 313] width 38 height 18
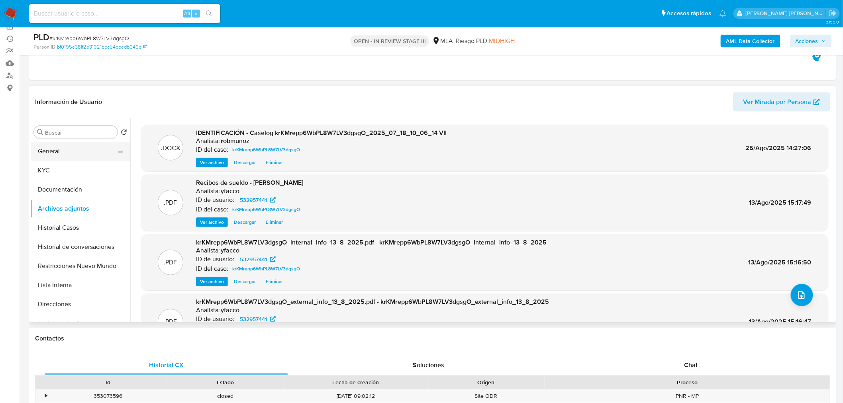
click at [64, 157] on button "General" at bounding box center [77, 151] width 93 height 19
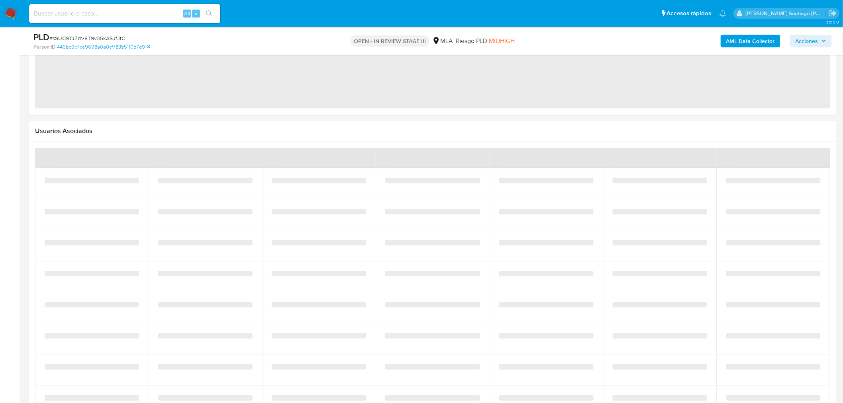
select select "10"
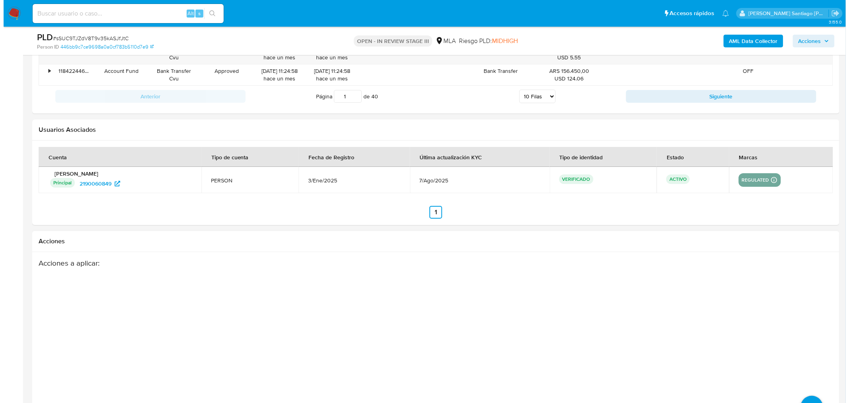
scroll to position [1135, 0]
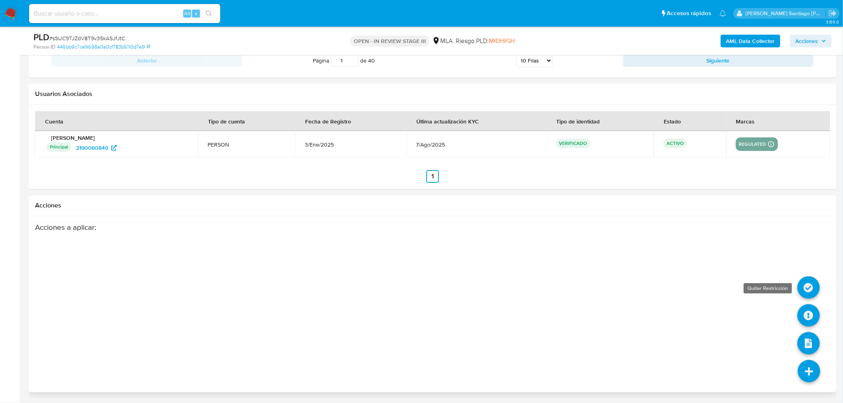
click at [802, 285] on icon at bounding box center [808, 287] width 22 height 22
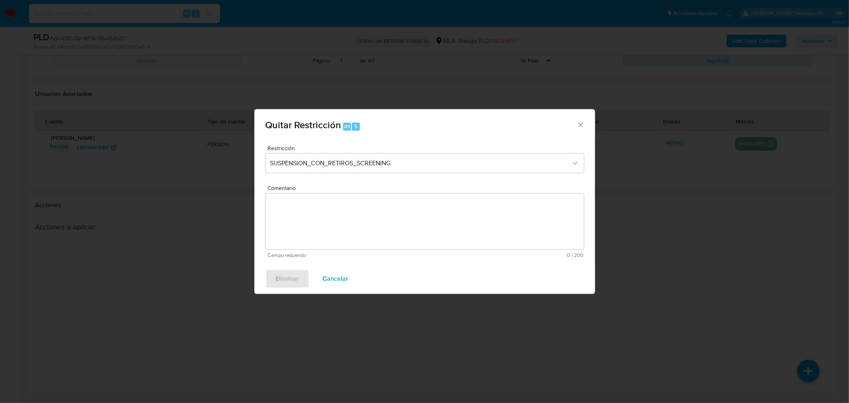
click at [746, 295] on div "Quitar Restricción Alt 5 Restricción SUSPENSION_CON_RETIROS_SCREENING Comentari…" at bounding box center [424, 201] width 849 height 403
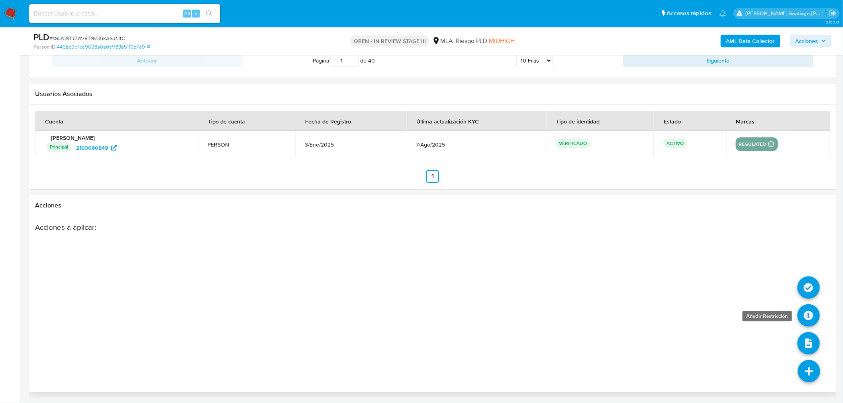
click at [806, 313] on icon at bounding box center [808, 315] width 22 height 22
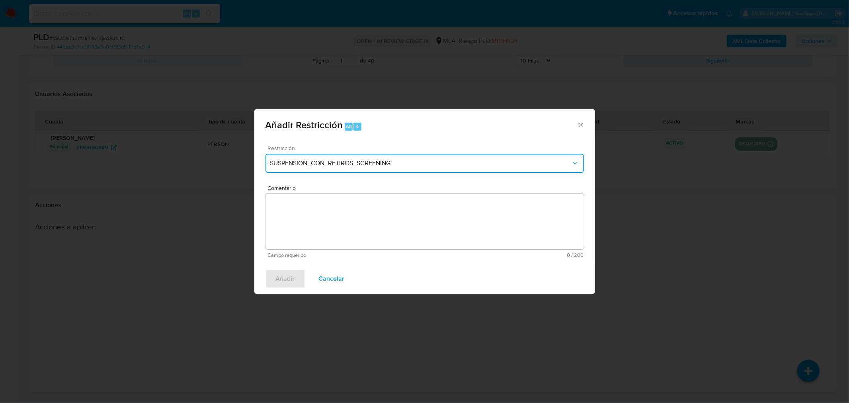
click at [387, 168] on button "SUSPENSION_CON_RETIROS_SCREENING" at bounding box center [425, 163] width 319 height 19
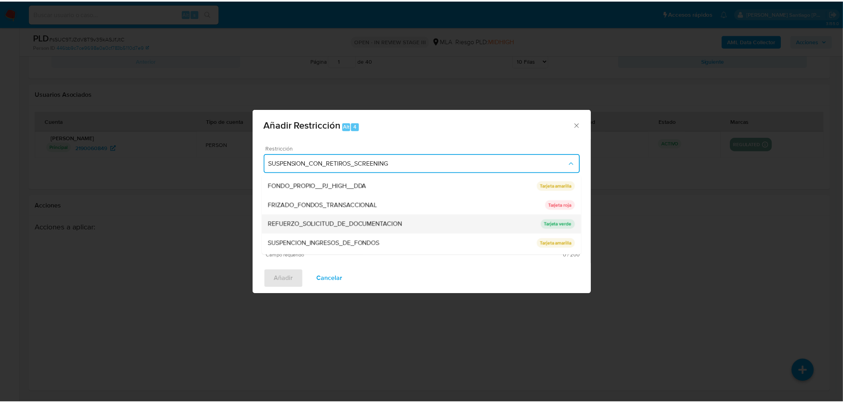
scroll to position [168, 0]
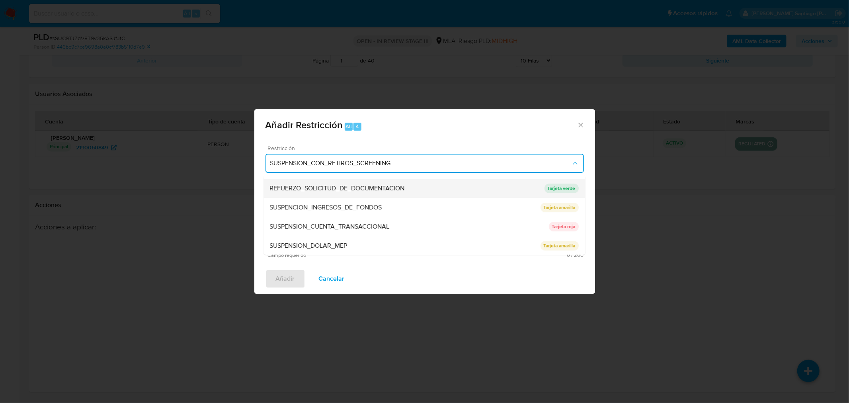
click at [394, 225] on div "SUSPENSION_CUENTA_TRANSACCIONAL" at bounding box center [409, 226] width 279 height 19
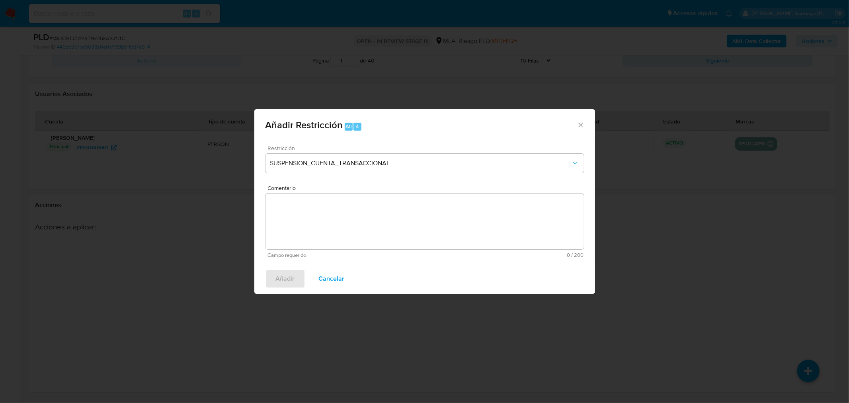
click at [380, 245] on textarea "Comentario" at bounding box center [425, 222] width 319 height 56
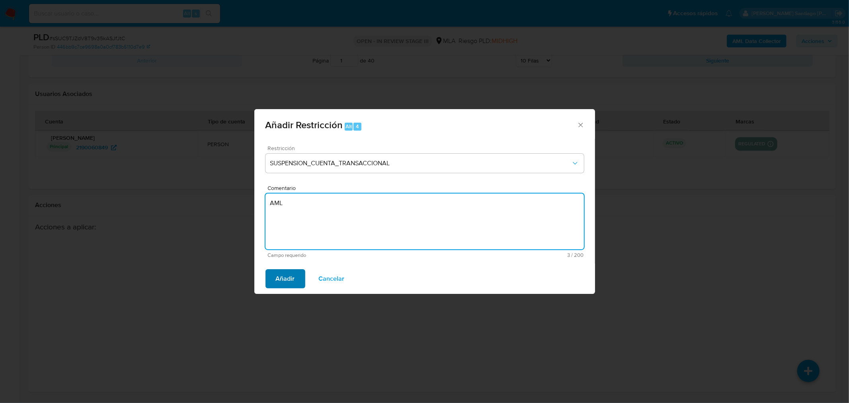
type textarea "AML"
click at [270, 278] on button "Añadir" at bounding box center [286, 278] width 40 height 19
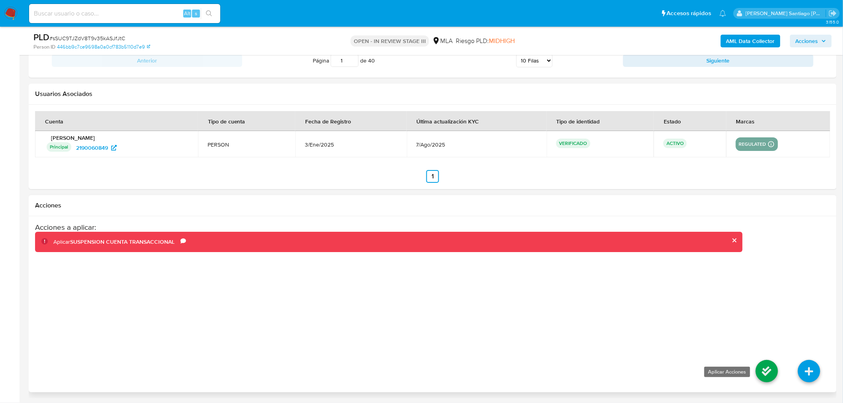
click at [763, 363] on icon at bounding box center [766, 371] width 22 height 22
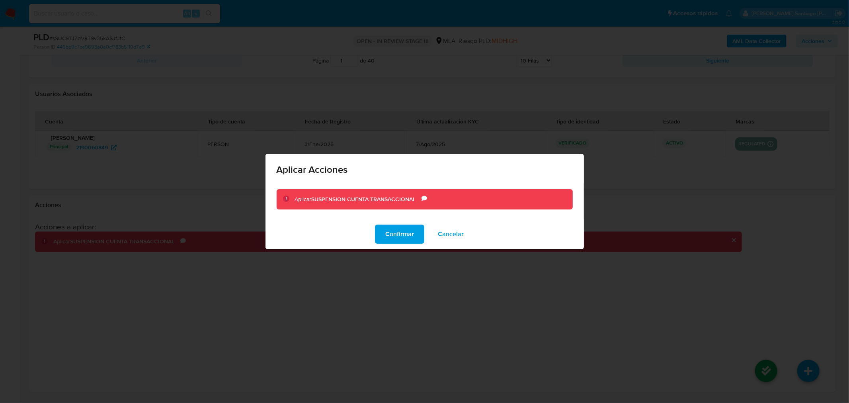
click at [400, 244] on div "Confirmar Cancelar" at bounding box center [425, 234] width 319 height 30
click at [408, 229] on span "Confirmar" at bounding box center [399, 234] width 29 height 18
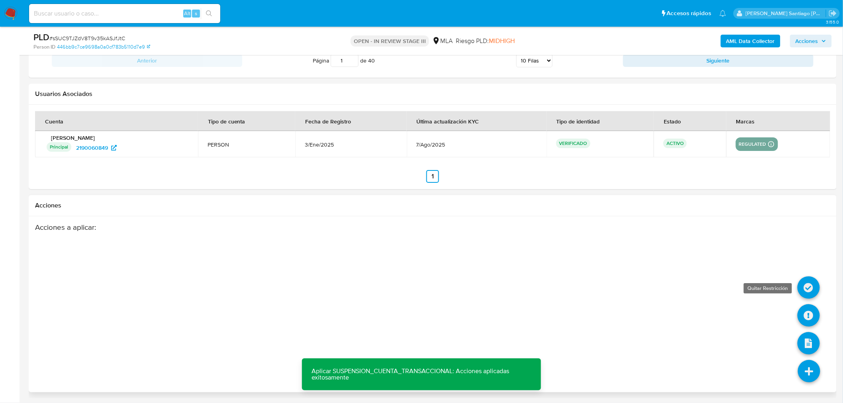
click at [804, 283] on icon at bounding box center [808, 287] width 22 height 22
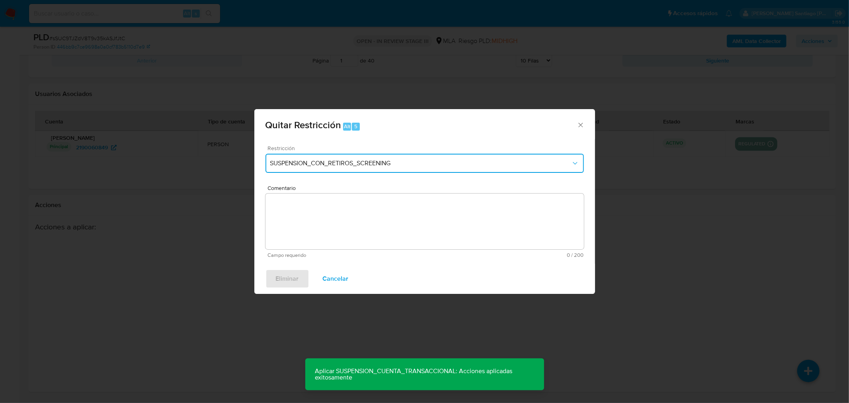
click at [454, 160] on span "SUSPENSION_CON_RETIROS_SCREENING" at bounding box center [420, 163] width 301 height 8
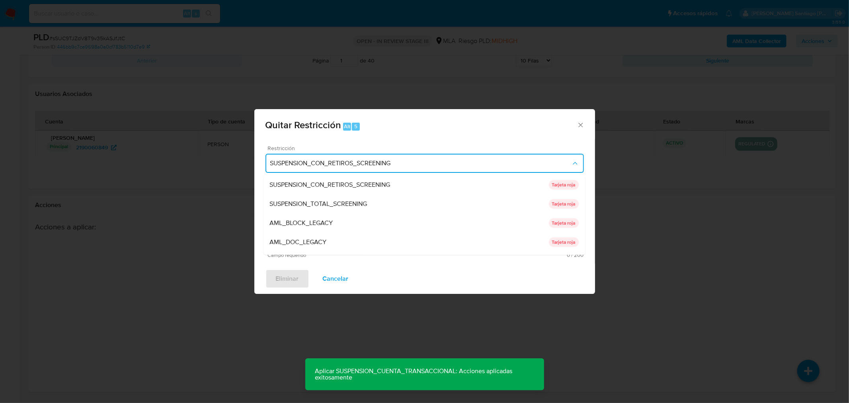
click at [454, 162] on span "SUSPENSION_CON_RETIROS_SCREENING" at bounding box center [420, 163] width 301 height 8
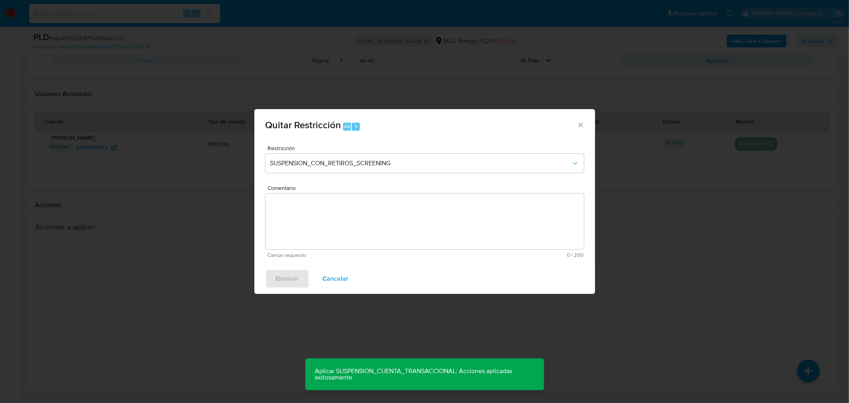
click at [459, 221] on textarea "Comentario" at bounding box center [425, 222] width 319 height 56
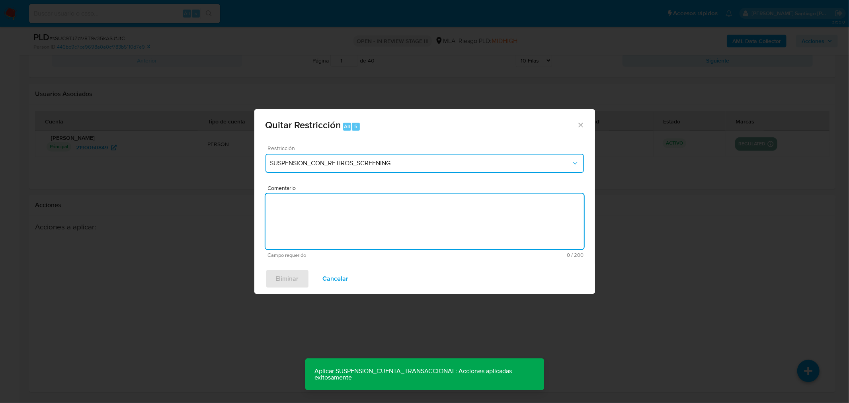
click at [480, 166] on span "SUSPENSION_CON_RETIROS_SCREENING" at bounding box center [420, 163] width 301 height 8
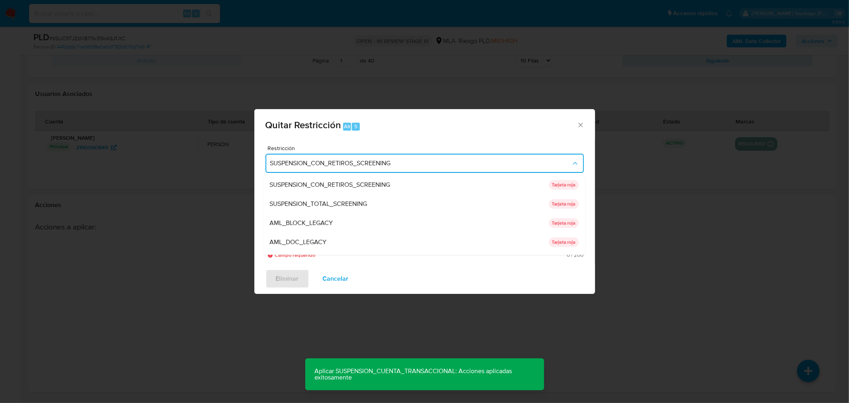
click at [695, 232] on div "Quitar Restricción Alt 5 Restricción SUSPENSION_CON_RETIROS_SCREENING SUSPENSIO…" at bounding box center [424, 201] width 849 height 403
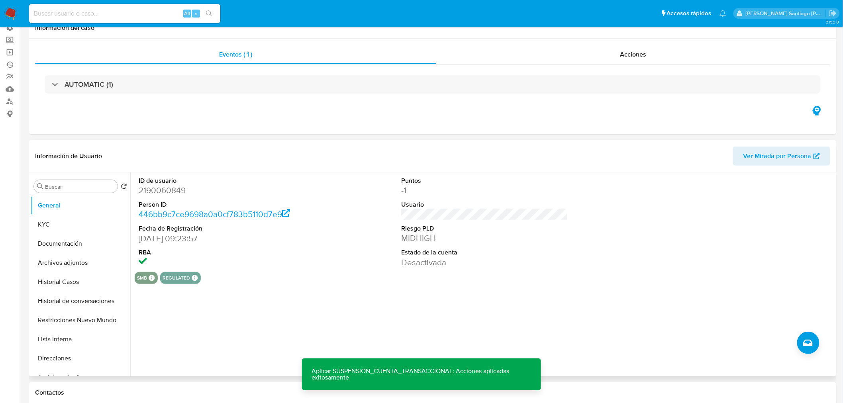
scroll to position [0, 0]
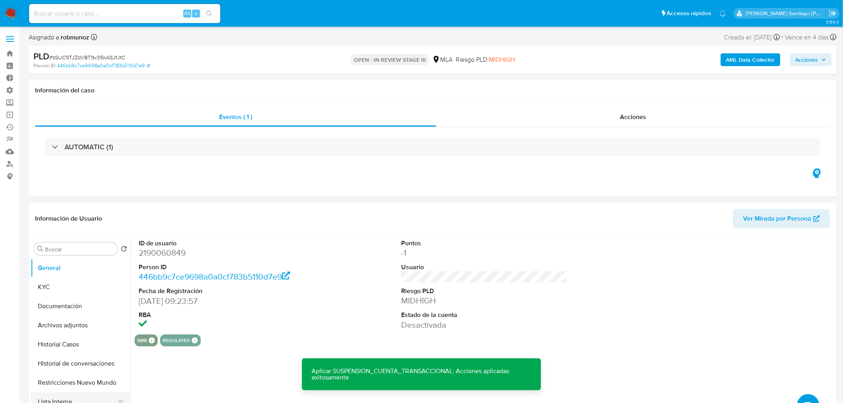
click at [97, 393] on button "Lista Interna" at bounding box center [77, 401] width 93 height 19
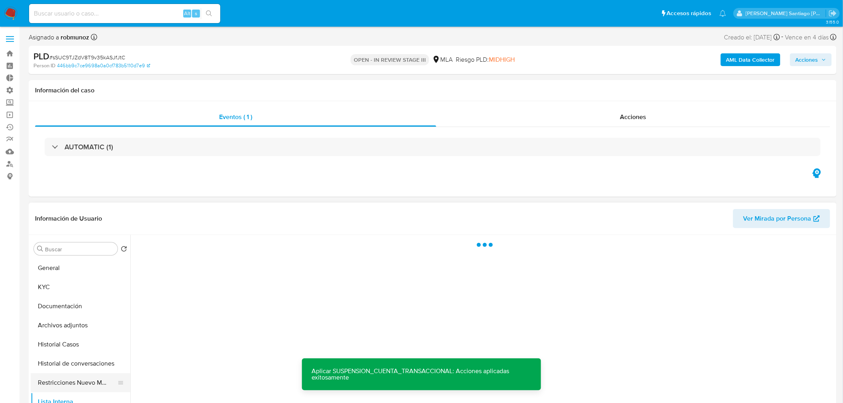
click at [94, 382] on button "Restricciones Nuevo Mundo" at bounding box center [77, 382] width 93 height 19
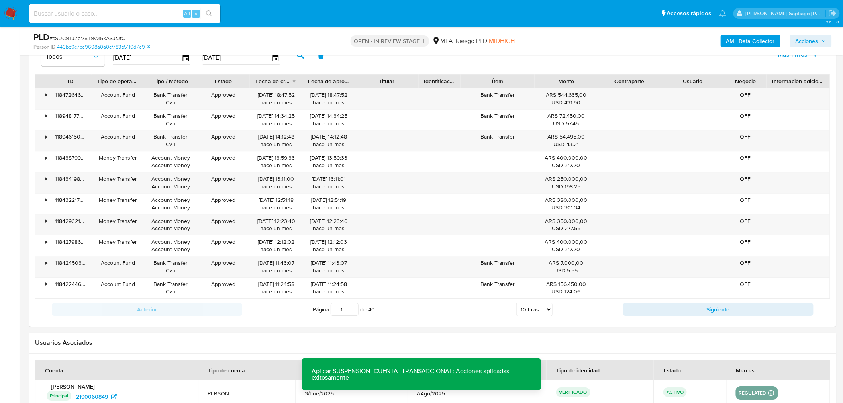
scroll to position [1135, 0]
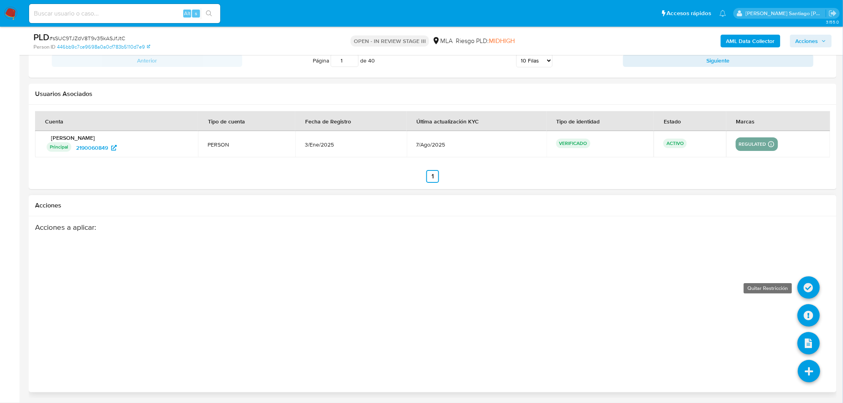
click at [807, 289] on icon at bounding box center [808, 287] width 22 height 22
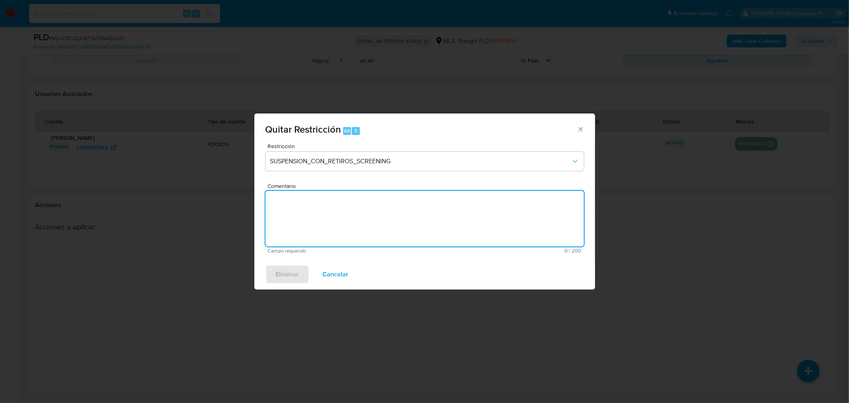
click at [353, 203] on textarea "Comentario" at bounding box center [425, 219] width 319 height 56
click at [354, 204] on textarea "AML" at bounding box center [425, 219] width 319 height 56
type textarea "AML"
click at [304, 273] on div "Eliminar Cancelar" at bounding box center [424, 274] width 341 height 30
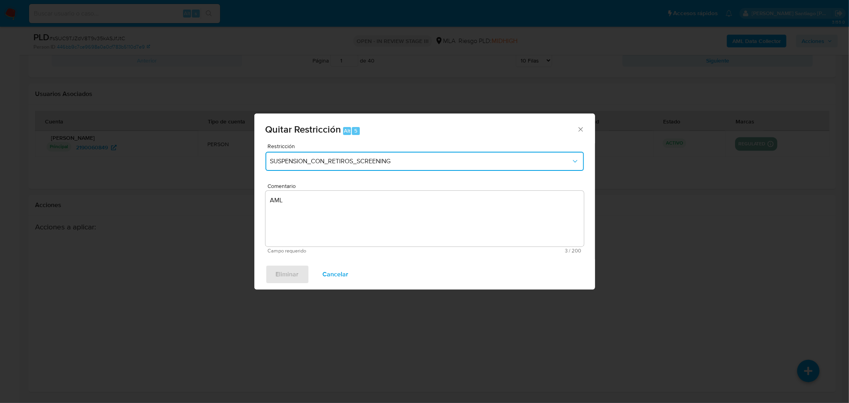
click at [461, 160] on span "SUSPENSION_CON_RETIROS_SCREENING" at bounding box center [420, 161] width 301 height 8
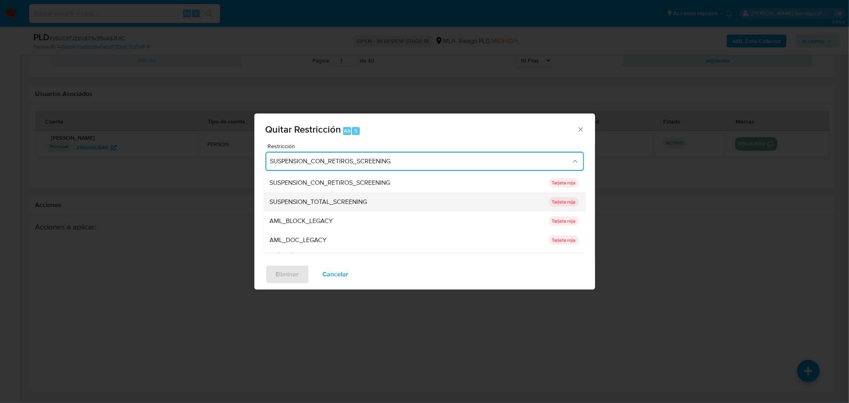
click at [380, 198] on div "SUSPENSION_TOTAL_SCREENING" at bounding box center [407, 201] width 274 height 19
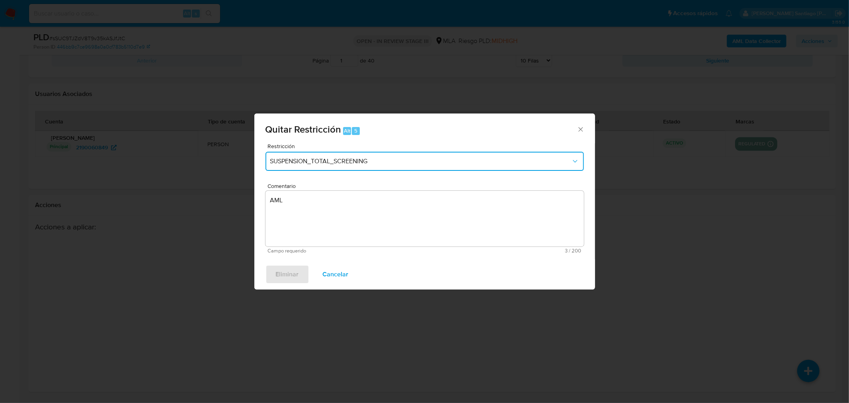
click at [390, 166] on button "SUSPENSION_TOTAL_SCREENING" at bounding box center [425, 161] width 319 height 19
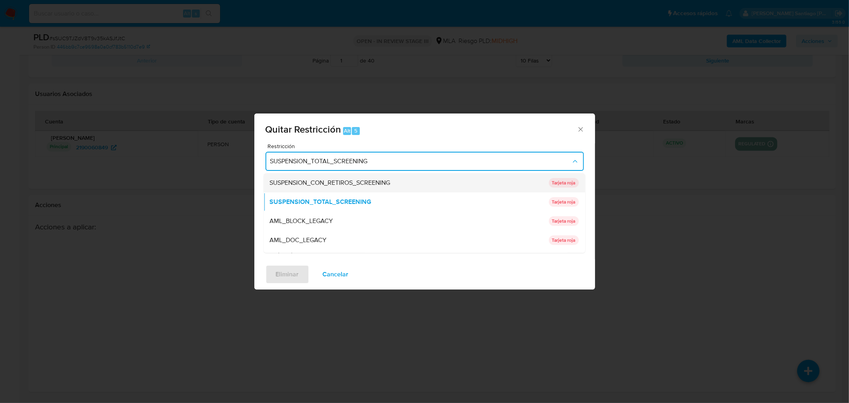
click at [391, 187] on div "SUSPENSION_CON_RETIROS_SCREENING" at bounding box center [407, 182] width 274 height 19
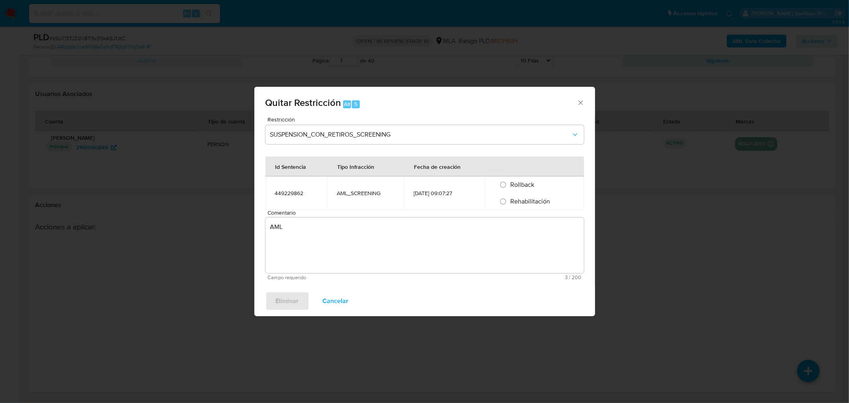
click at [524, 198] on span "Rehabilitación" at bounding box center [531, 201] width 40 height 9
click at [510, 198] on input "Rehabilitación" at bounding box center [503, 201] width 13 height 13
radio input "true"
click at [297, 295] on span "Eliminar" at bounding box center [287, 301] width 23 height 18
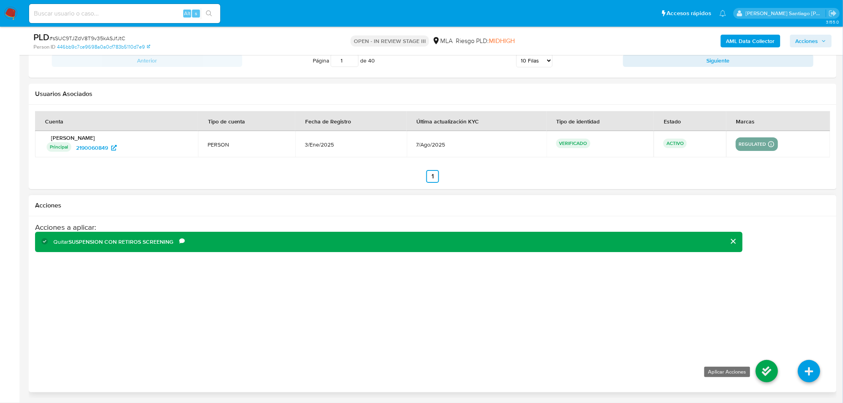
click at [765, 369] on icon at bounding box center [766, 371] width 22 height 22
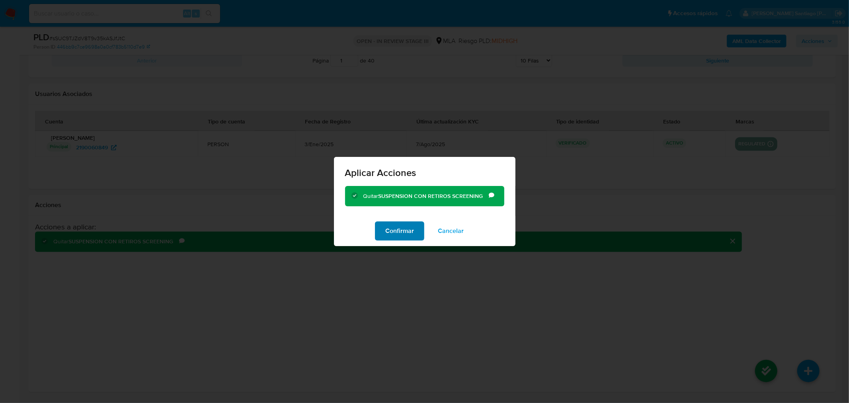
click at [395, 230] on span "Confirmar" at bounding box center [399, 231] width 29 height 18
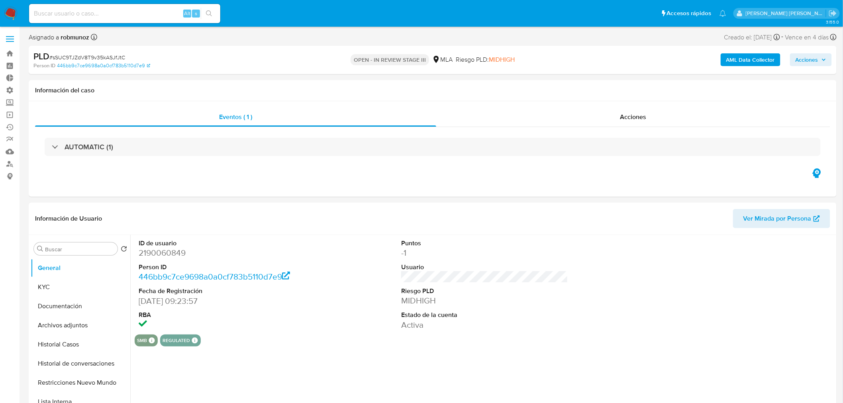
select select "10"
click at [84, 377] on button "Restricciones Nuevo Mundo" at bounding box center [77, 382] width 93 height 19
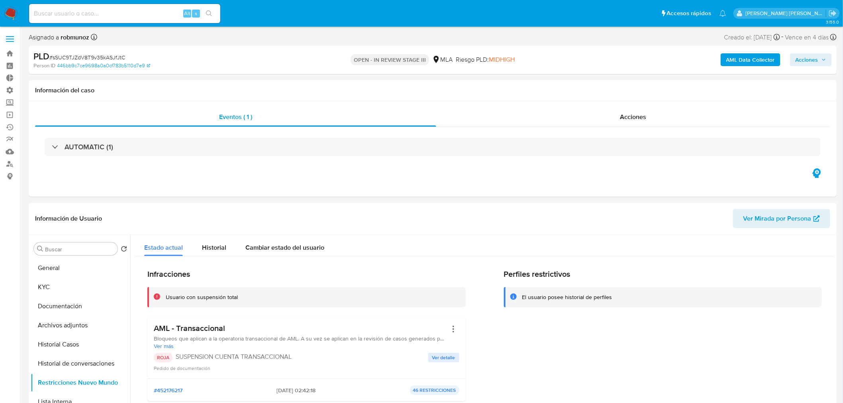
click at [148, 11] on input at bounding box center [124, 13] width 191 height 10
paste input "KHKCtAHRwvn0hyqqFCTifwjG"
type input "KHKCtAHRwvn0hyqqFCTifwjG"
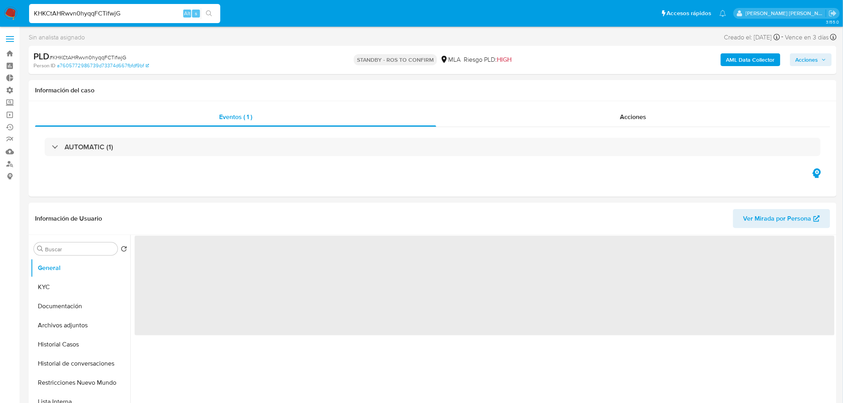
select select "10"
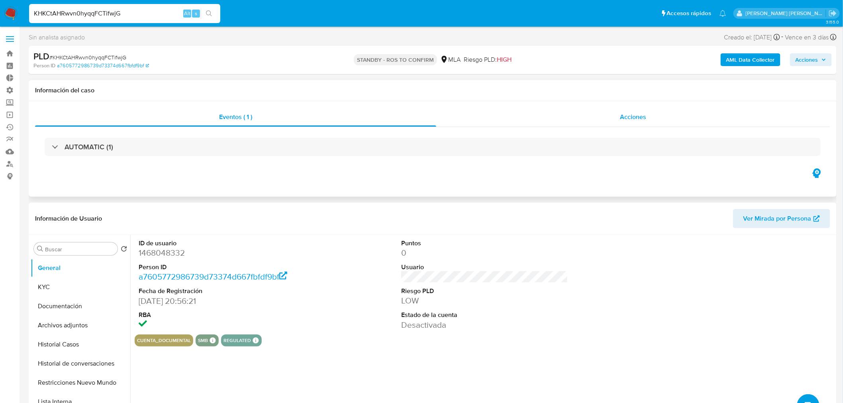
click at [595, 112] on div "Acciones" at bounding box center [633, 117] width 394 height 19
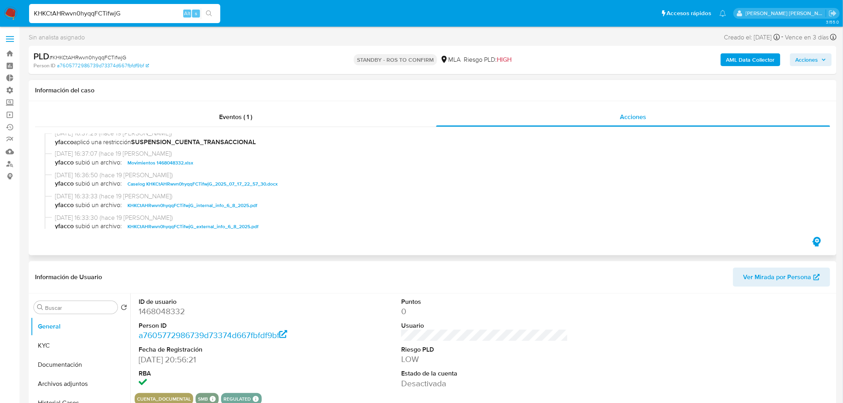
scroll to position [88, 0]
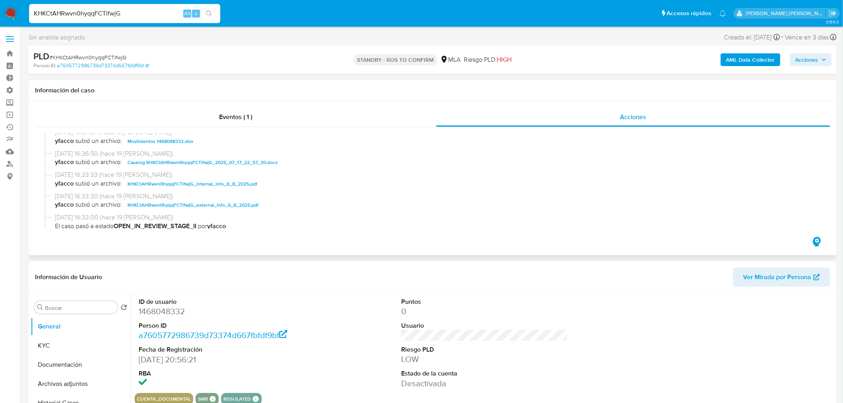
click at [208, 163] on span "Caselog KHKCtAHRwvn0hyqqFCTifwjG_2025_07_17_22_57_30.docx" at bounding box center [202, 163] width 150 height 10
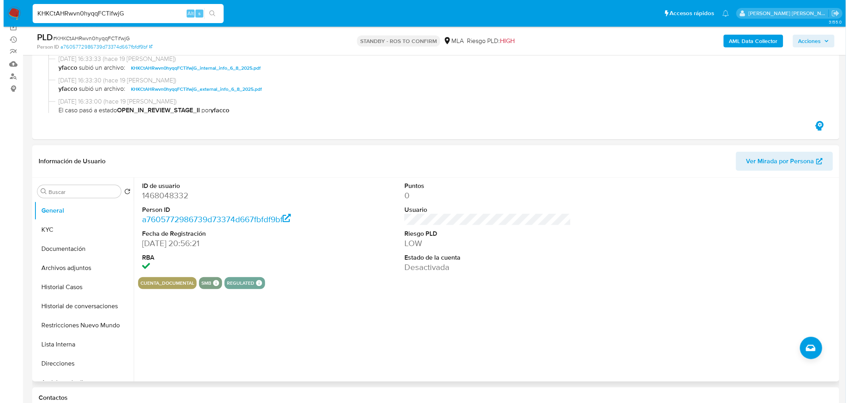
scroll to position [133, 0]
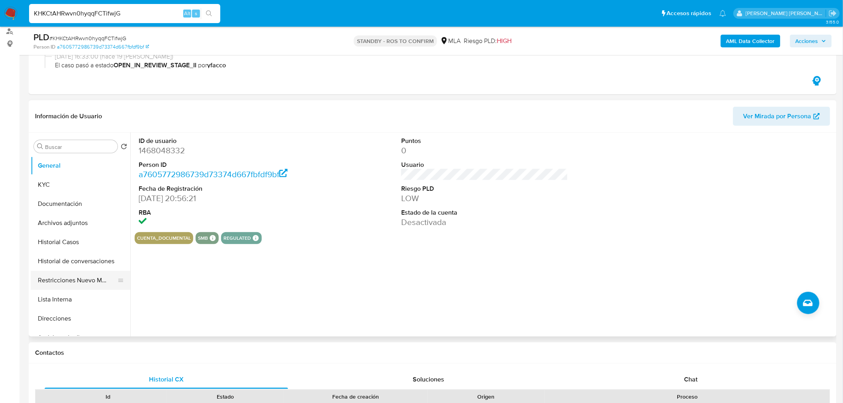
click at [50, 275] on button "Restricciones Nuevo Mundo" at bounding box center [77, 280] width 93 height 19
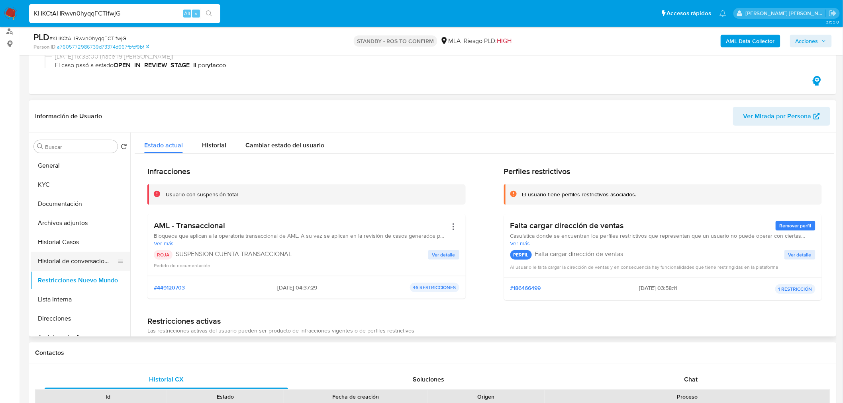
click at [52, 257] on button "Historial de conversaciones" at bounding box center [77, 261] width 93 height 19
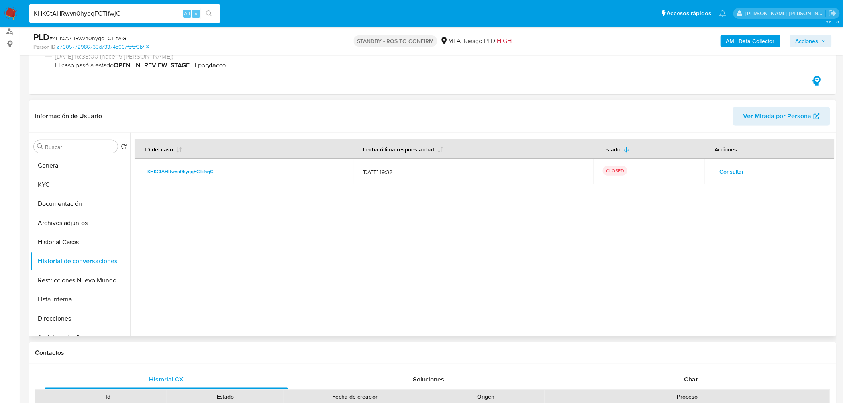
click at [717, 170] on button "Consultar" at bounding box center [731, 171] width 35 height 13
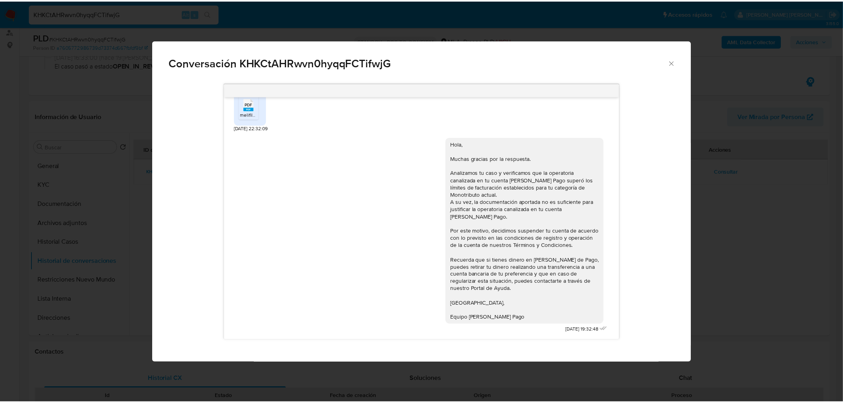
scroll to position [331, 0]
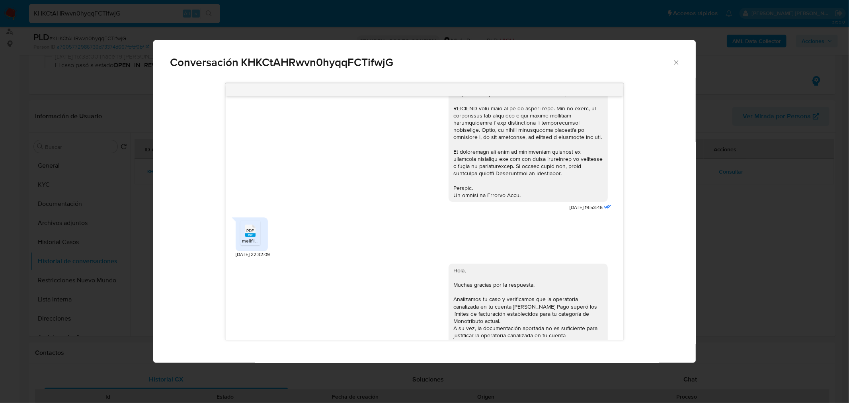
click at [252, 233] on span "PDF" at bounding box center [251, 230] width 8 height 5
click at [671, 65] on span "Conversación KHKCtAHRwvn0hyqqFCTifwjG" at bounding box center [421, 62] width 503 height 11
click at [673, 63] on icon "Cerrar" at bounding box center [677, 63] width 8 height 8
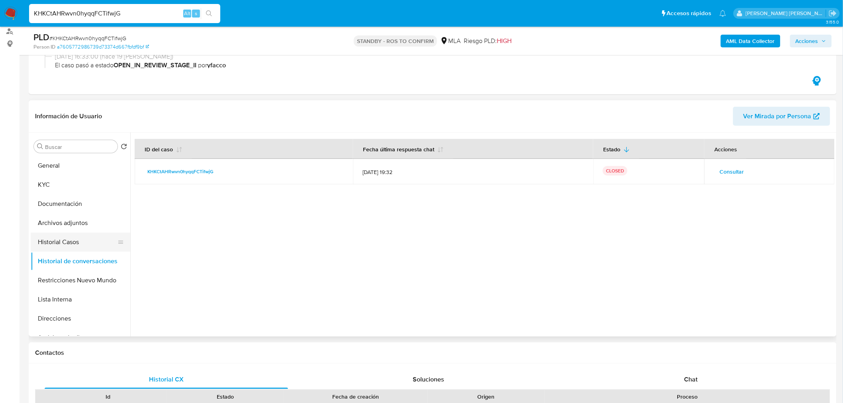
click at [57, 235] on button "Historial Casos" at bounding box center [77, 242] width 93 height 19
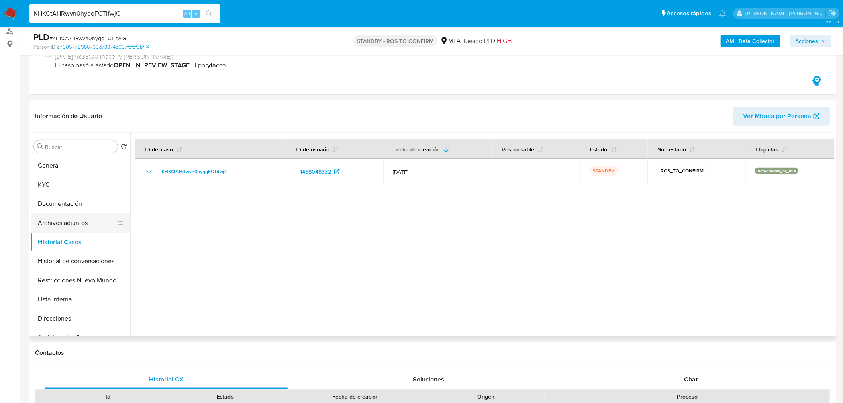
click at [64, 217] on button "Archivos adjuntos" at bounding box center [77, 222] width 93 height 19
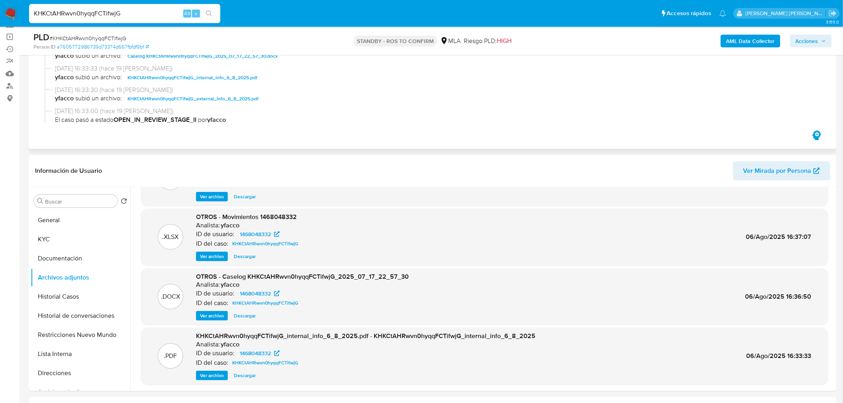
scroll to position [0, 0]
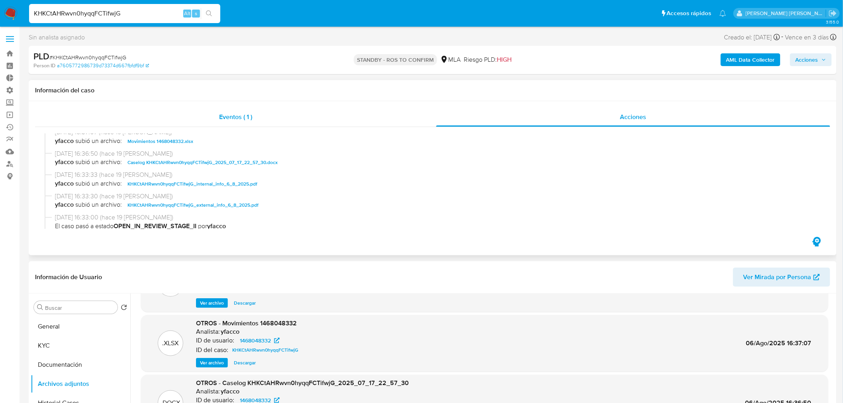
click at [275, 125] on div "Eventos ( 1 )" at bounding box center [235, 117] width 401 height 19
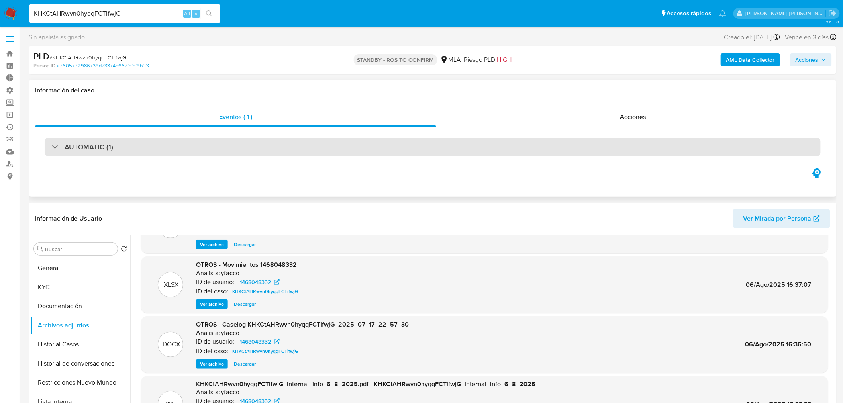
click at [94, 150] on h3 "AUTOMATIC (1)" at bounding box center [89, 147] width 49 height 9
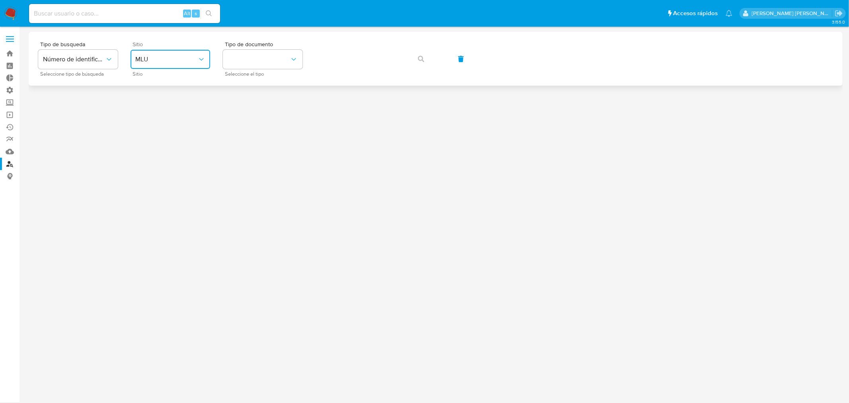
click at [188, 65] on button "MLU" at bounding box center [171, 59] width 80 height 19
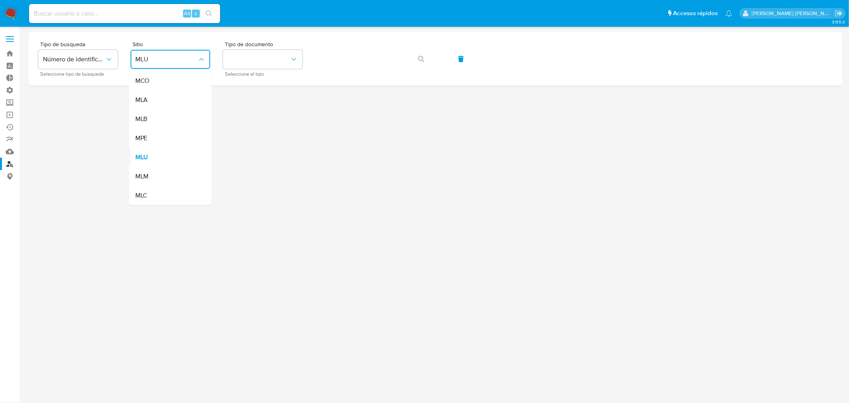
drag, startPoint x: 173, startPoint y: 106, endPoint x: 177, endPoint y: 104, distance: 4.5
click at [173, 107] on div "MLA" at bounding box center [167, 99] width 65 height 19
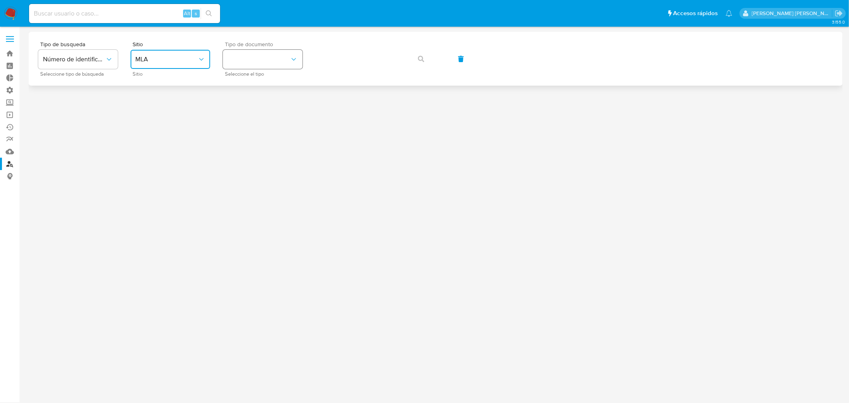
drag, startPoint x: 243, startPoint y: 62, endPoint x: 246, endPoint y: 68, distance: 7.0
click at [243, 61] on button "identificationType" at bounding box center [263, 59] width 80 height 19
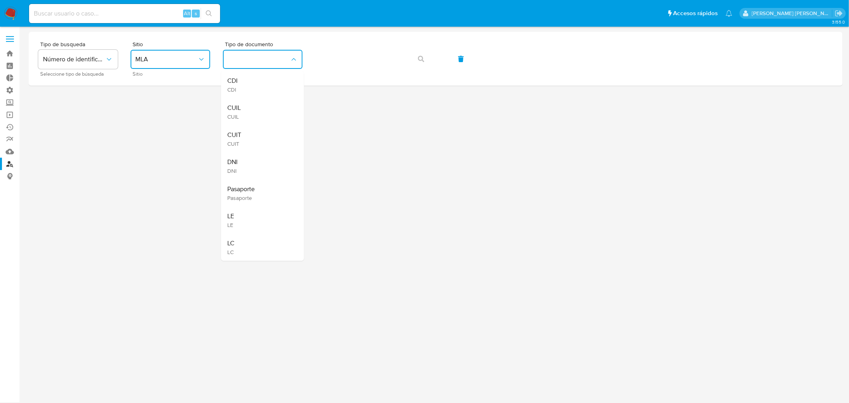
drag, startPoint x: 260, startPoint y: 117, endPoint x: 271, endPoint y: 89, distance: 29.7
click at [259, 112] on div "CUIL CUIL" at bounding box center [260, 111] width 65 height 27
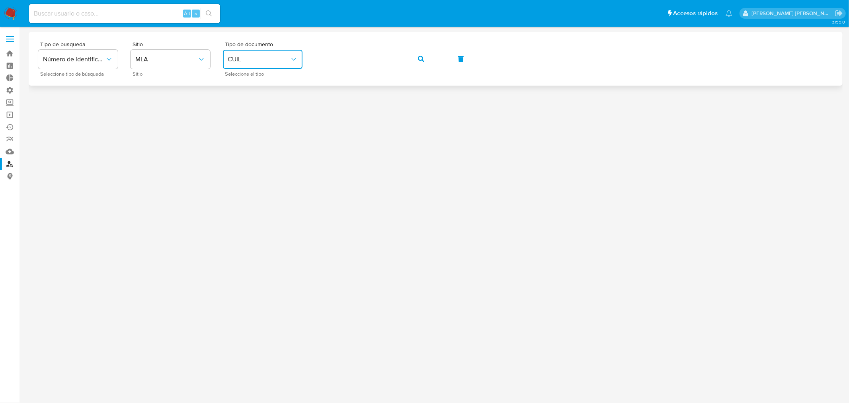
click at [419, 59] on icon "button" at bounding box center [421, 59] width 6 height 6
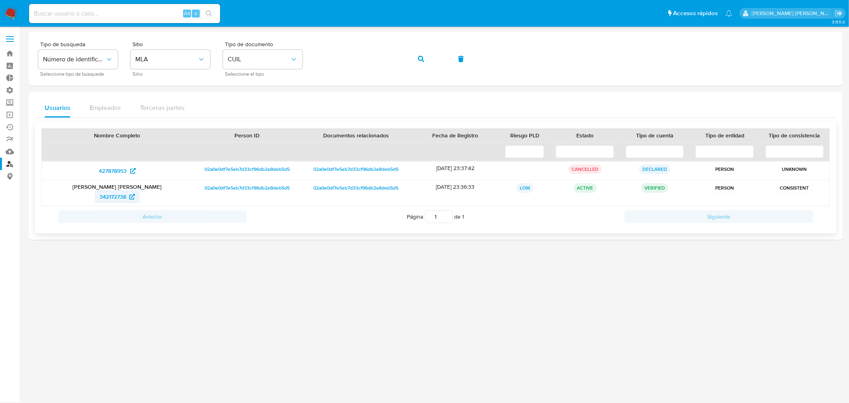
click at [117, 197] on span "342172738" at bounding box center [113, 196] width 27 height 13
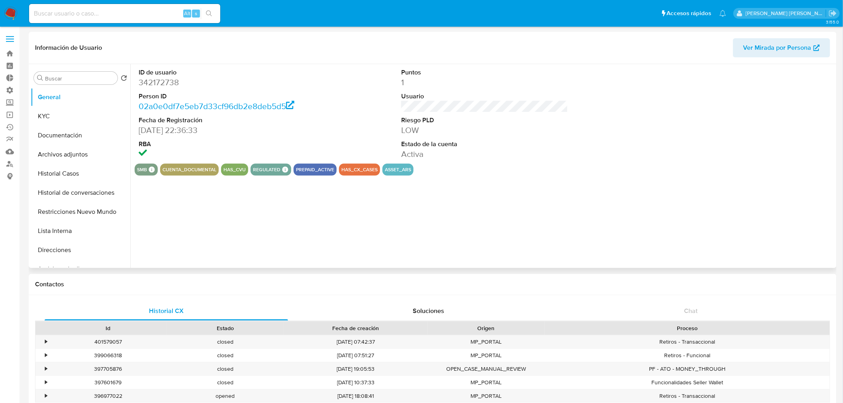
select select "10"
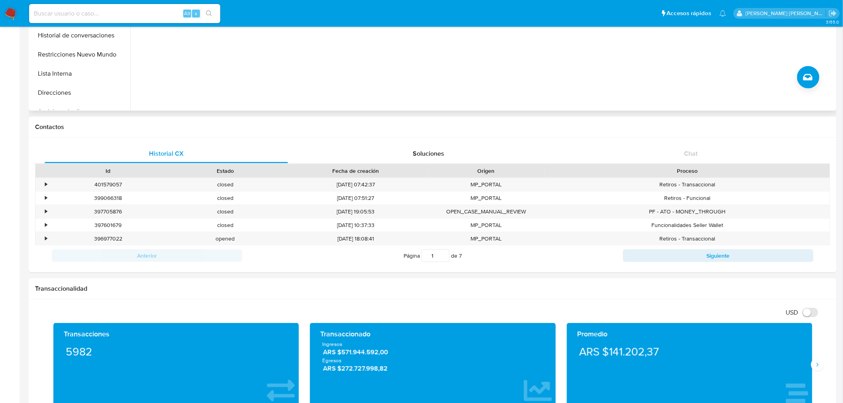
scroll to position [44, 0]
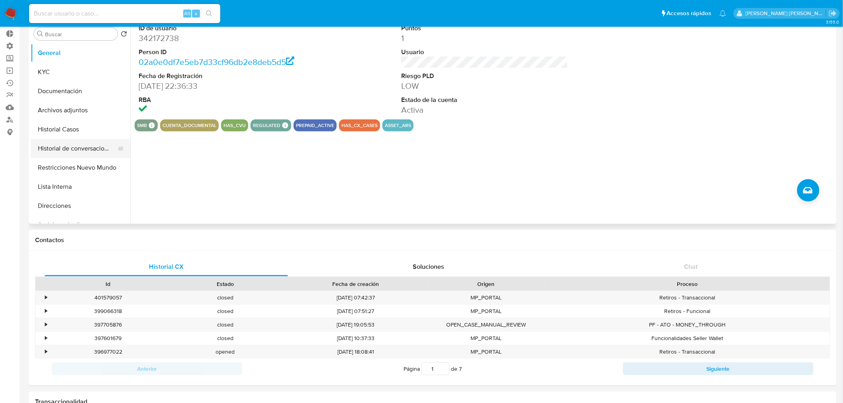
click at [56, 155] on button "Historial de conversaciones" at bounding box center [77, 148] width 93 height 19
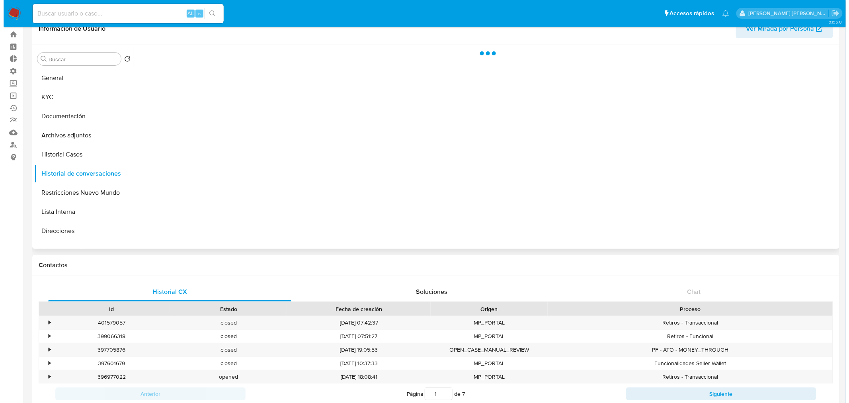
scroll to position [0, 0]
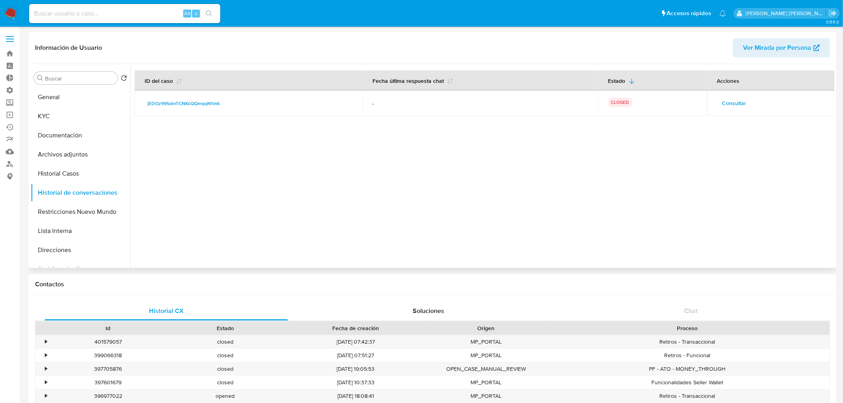
click at [731, 99] on span "Consultar" at bounding box center [734, 103] width 24 height 11
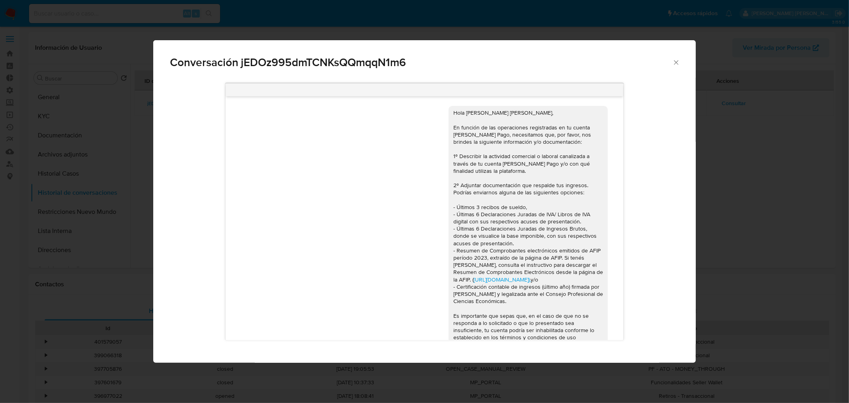
click at [738, 225] on div "Conversación jEDOz995dmTCNKsQQmqqN1m6 Hola Marcelo Alejandro Burgos Arrieta, En…" at bounding box center [424, 201] width 849 height 403
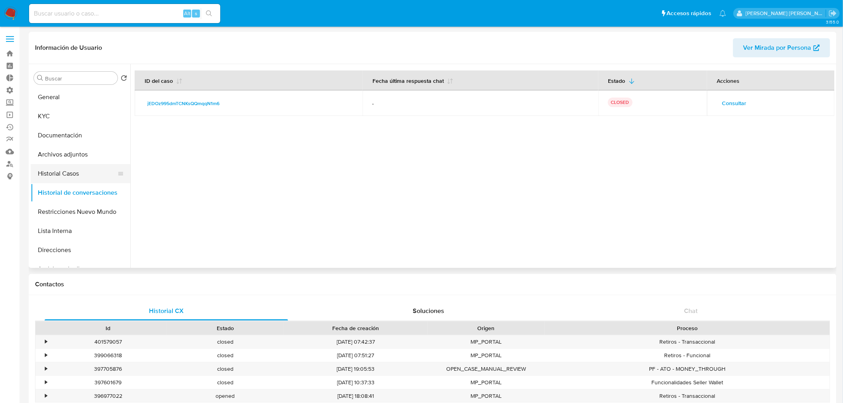
click at [62, 170] on button "Historial Casos" at bounding box center [77, 173] width 93 height 19
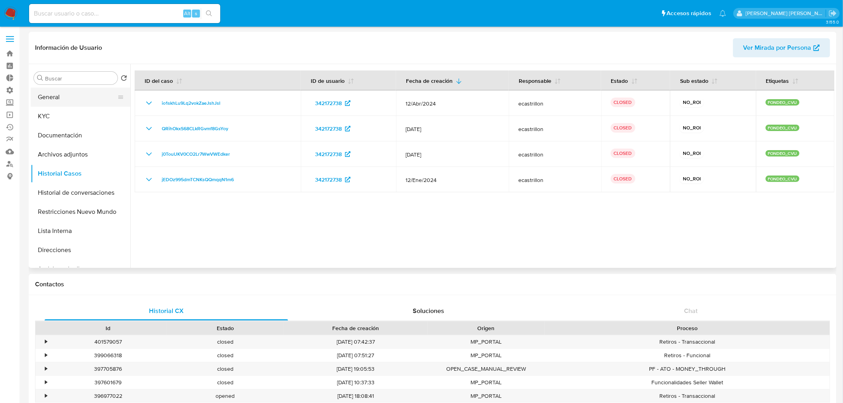
click at [54, 104] on button "General" at bounding box center [77, 97] width 93 height 19
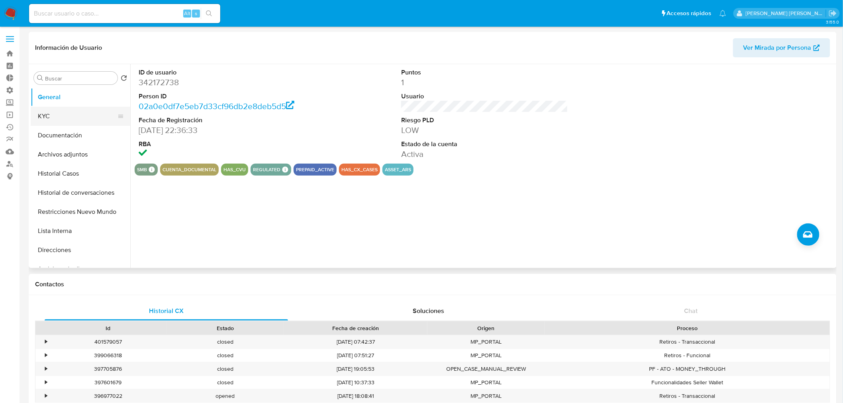
click at [69, 112] on button "KYC" at bounding box center [77, 116] width 93 height 19
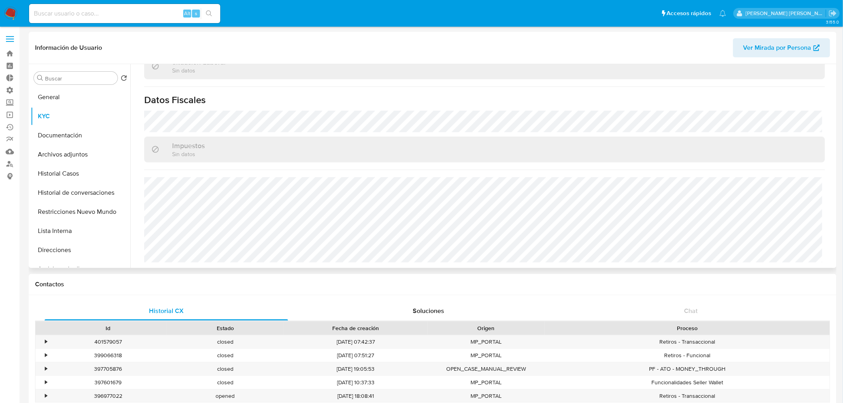
scroll to position [427, 0]
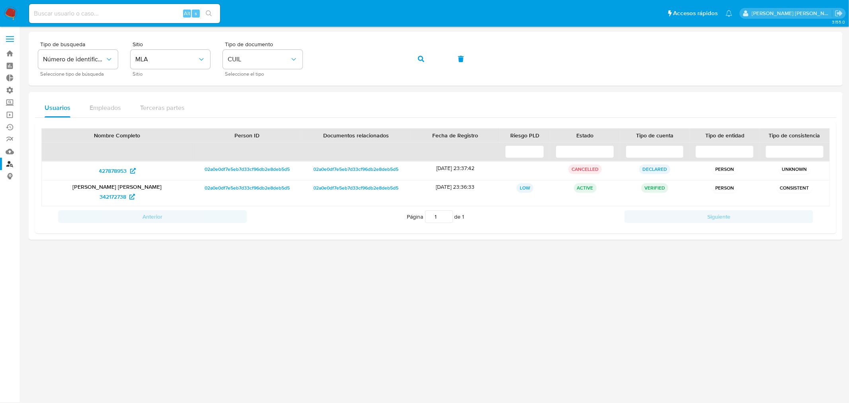
click at [137, 19] on div "Alt s" at bounding box center [124, 13] width 191 height 19
click at [134, 13] on input at bounding box center [124, 13] width 191 height 10
paste input "sss1z55CYkEy3xqKJiwtGaDz"
type input "sss1z55CYkEy3xqKJiwtGaDz"
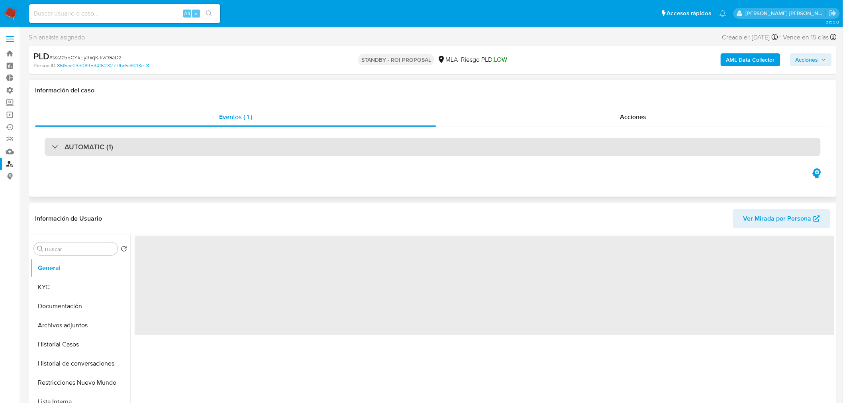
click at [226, 142] on div "AUTOMATIC (1)" at bounding box center [433, 147] width 776 height 18
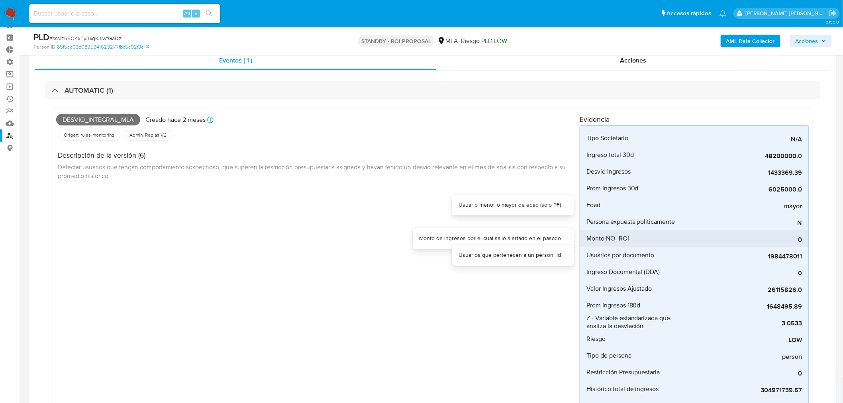
scroll to position [44, 0]
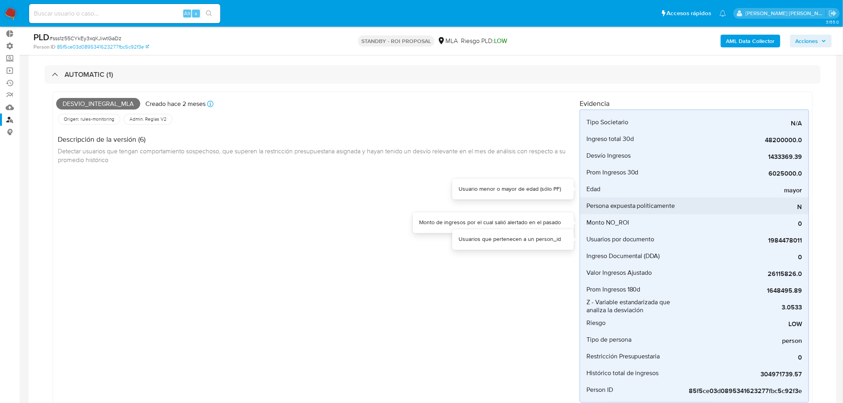
select select "10"
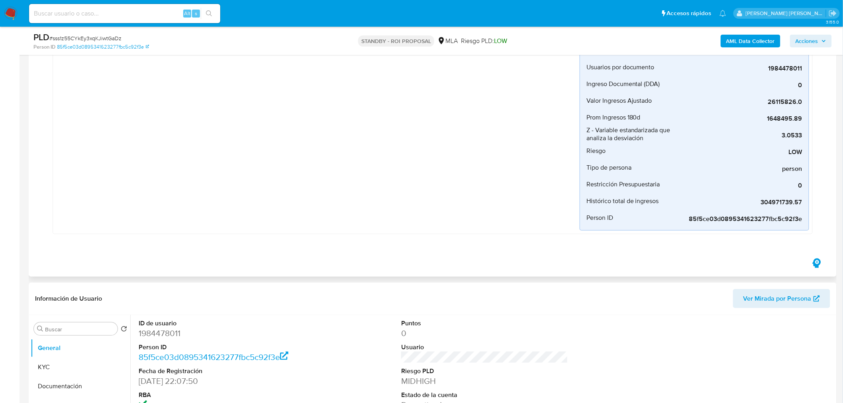
scroll to position [309, 0]
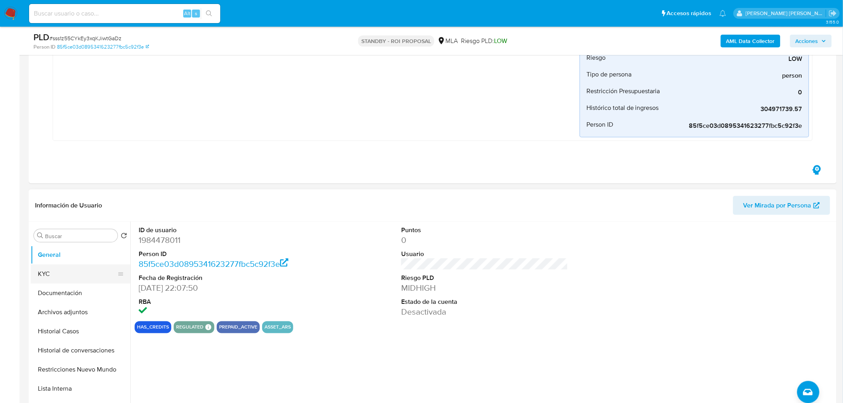
click at [70, 276] on button "KYC" at bounding box center [77, 273] width 93 height 19
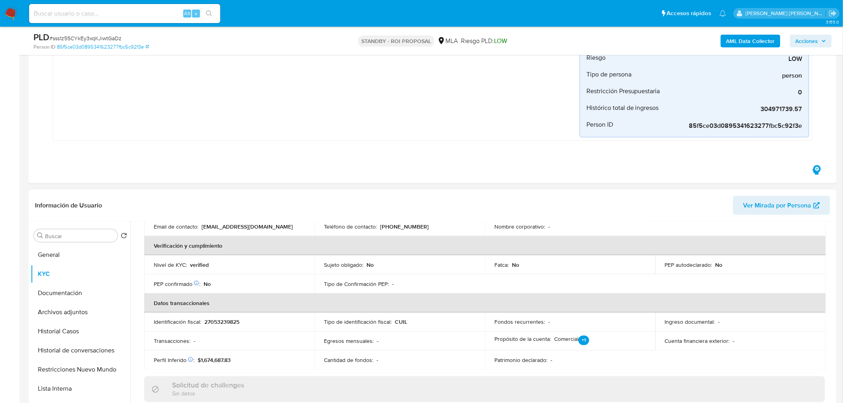
scroll to position [221, 0]
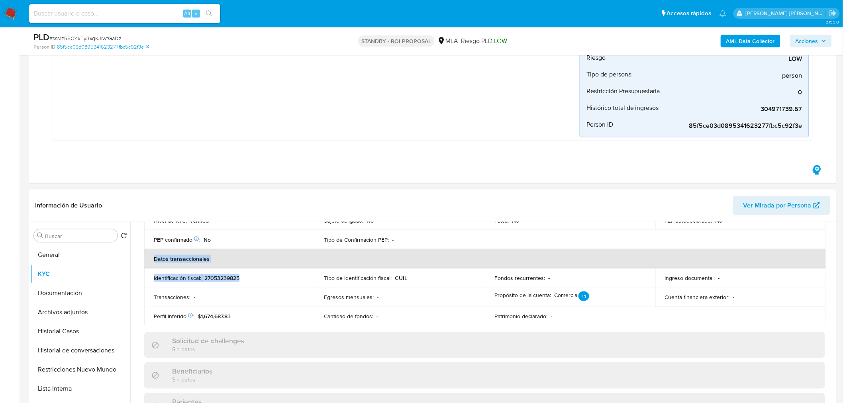
drag, startPoint x: 200, startPoint y: 266, endPoint x: 261, endPoint y: 272, distance: 61.7
click at [262, 274] on table "Datos personales ID de usuario : 1984478011 Tipo entidad : Persona Sitio : MLA …" at bounding box center [484, 182] width 681 height 287
click at [261, 271] on td "Identificación fiscal : 27053239825" at bounding box center [229, 277] width 170 height 19
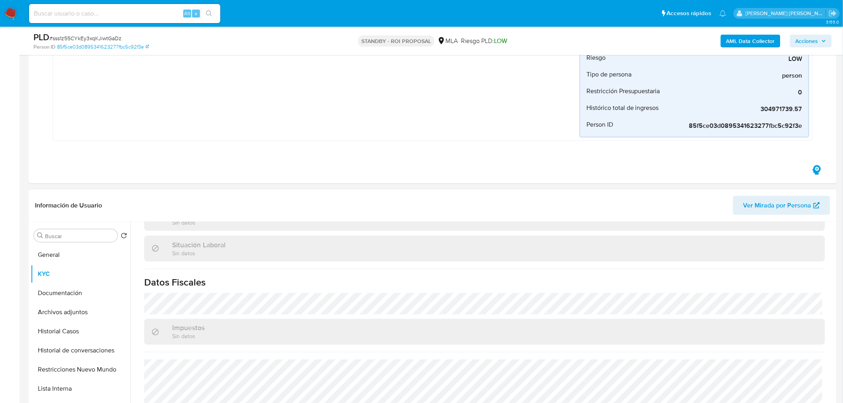
scroll to position [412, 0]
click at [61, 299] on button "Documentación" at bounding box center [77, 293] width 93 height 19
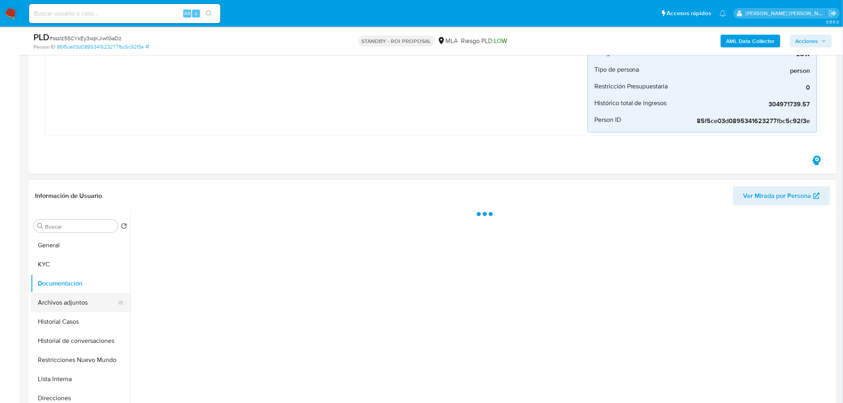
scroll to position [0, 0]
